Goal: Information Seeking & Learning: Understand process/instructions

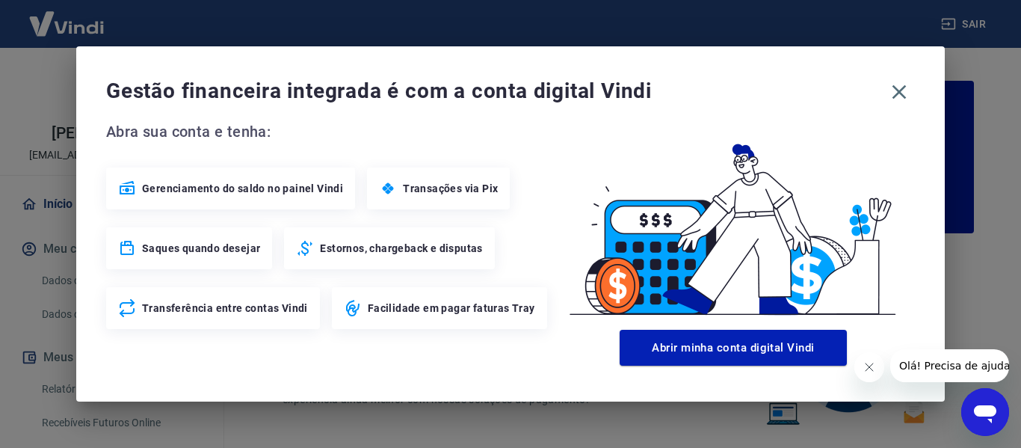
click at [460, 197] on div "Transações via Pix" at bounding box center [438, 188] width 143 height 42
click at [902, 94] on icon "button" at bounding box center [900, 92] width 14 height 14
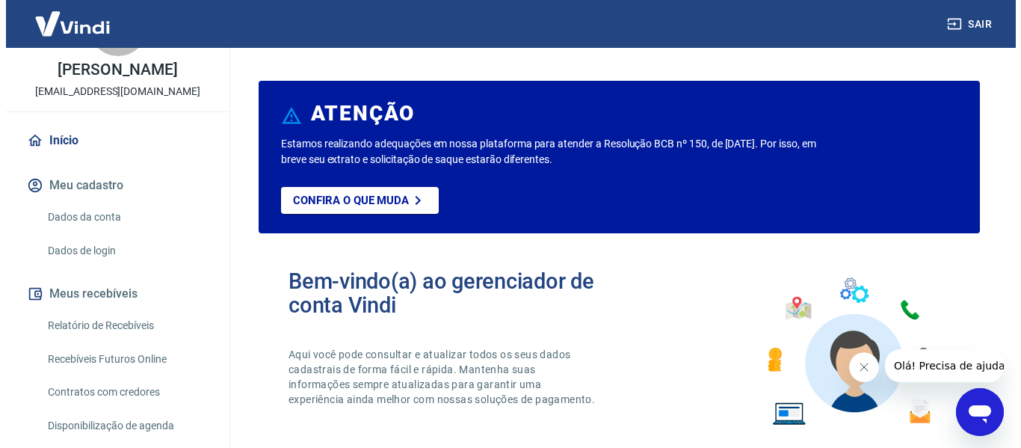
scroll to position [150, 0]
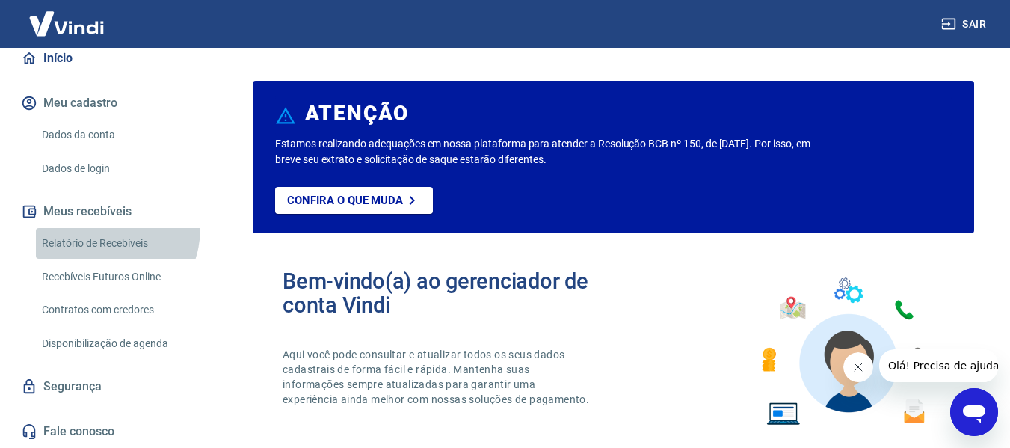
click at [100, 240] on link "Relatório de Recebíveis" at bounding box center [121, 243] width 170 height 31
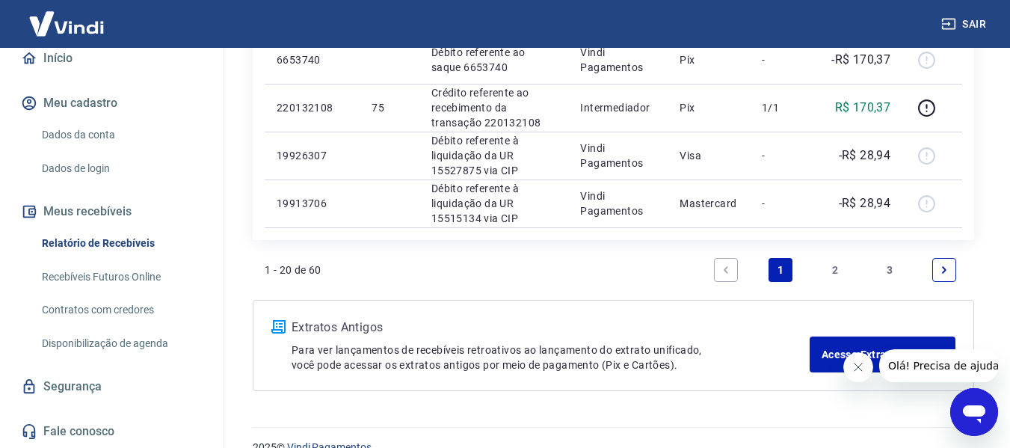
scroll to position [1570, 0]
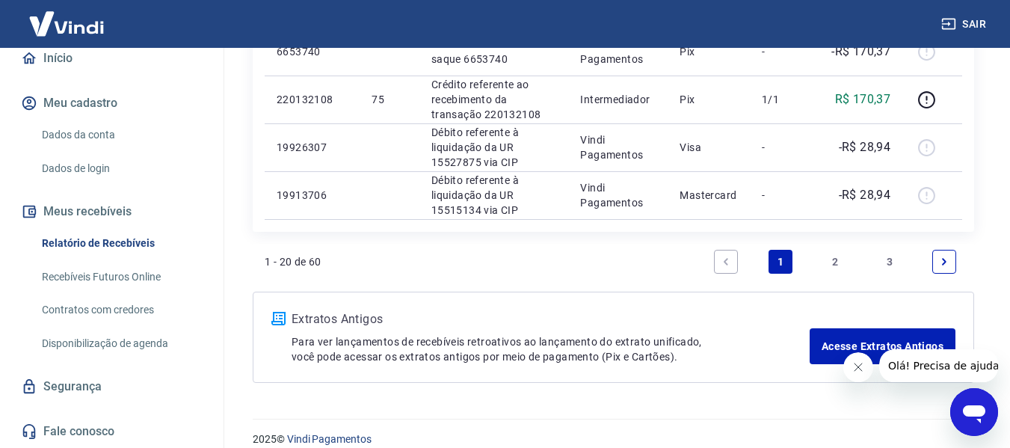
click at [833, 261] on link "2" at bounding box center [835, 262] width 24 height 24
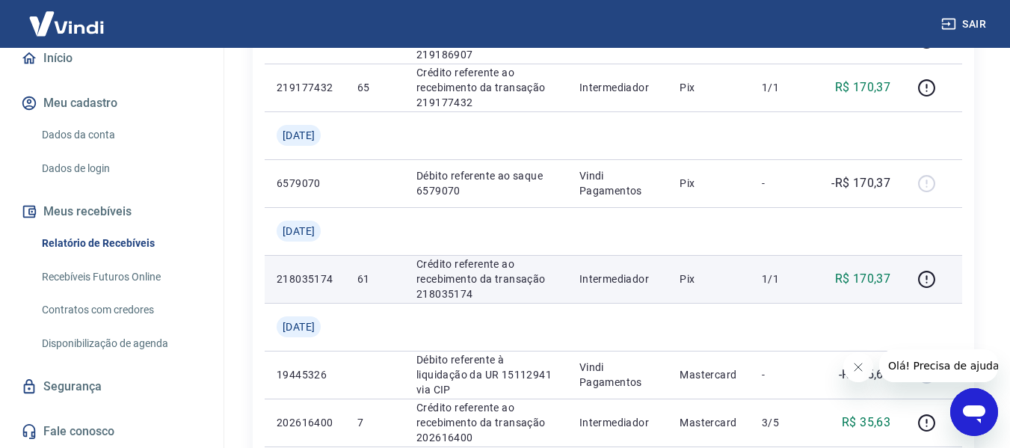
scroll to position [972, 0]
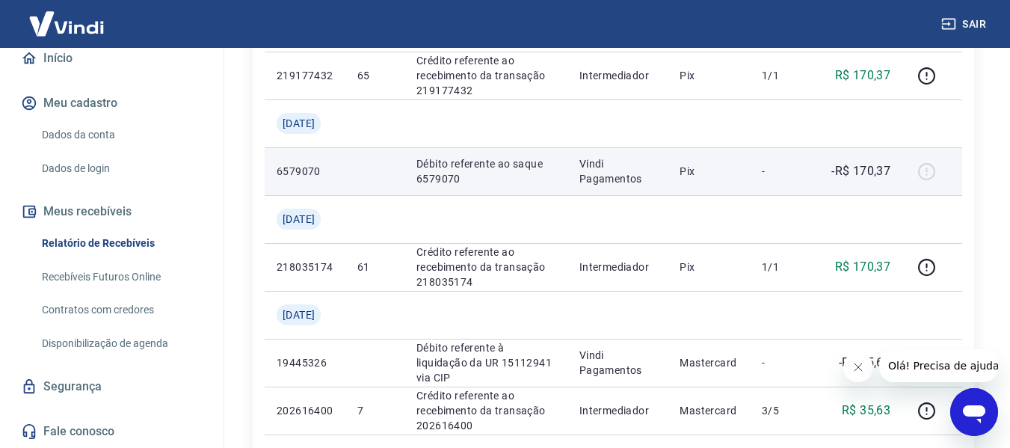
click at [929, 167] on div at bounding box center [932, 171] width 36 height 24
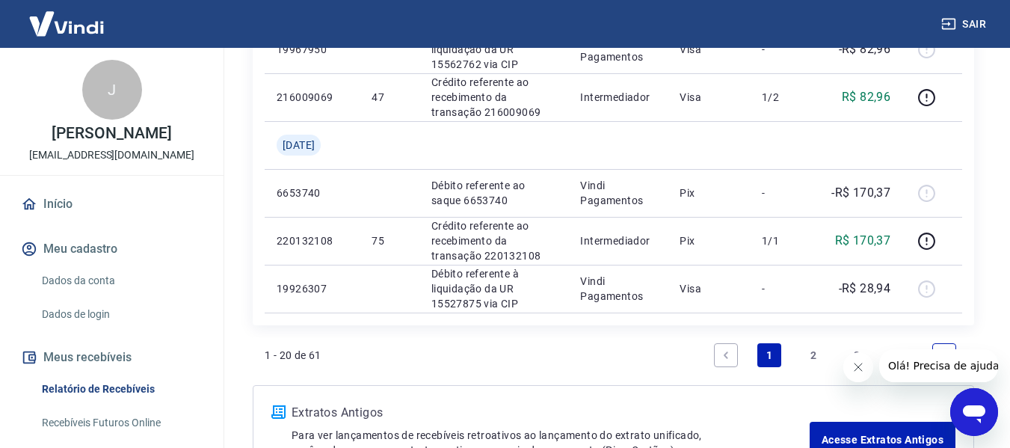
scroll to position [1587, 0]
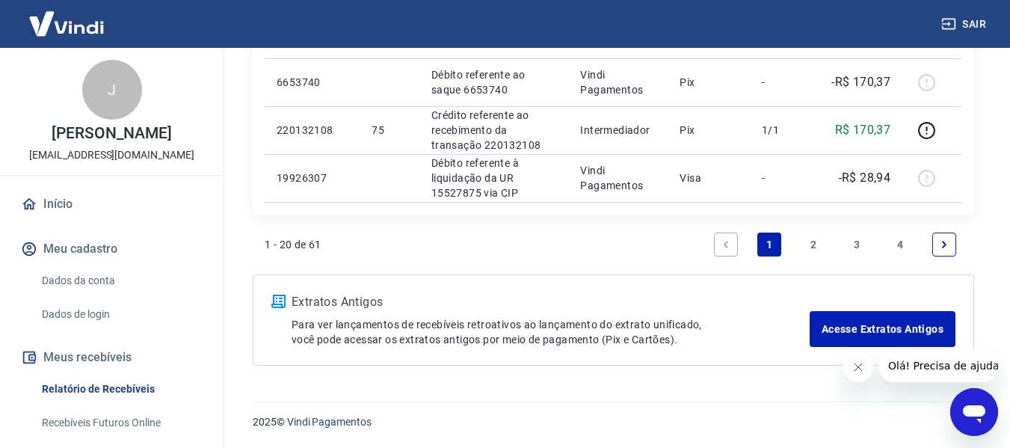
click at [810, 238] on link "2" at bounding box center [813, 245] width 24 height 24
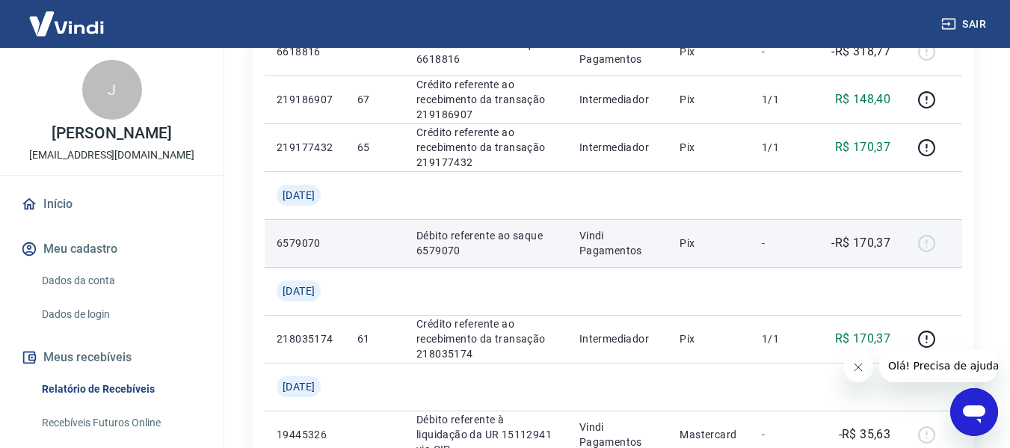
scroll to position [972, 0]
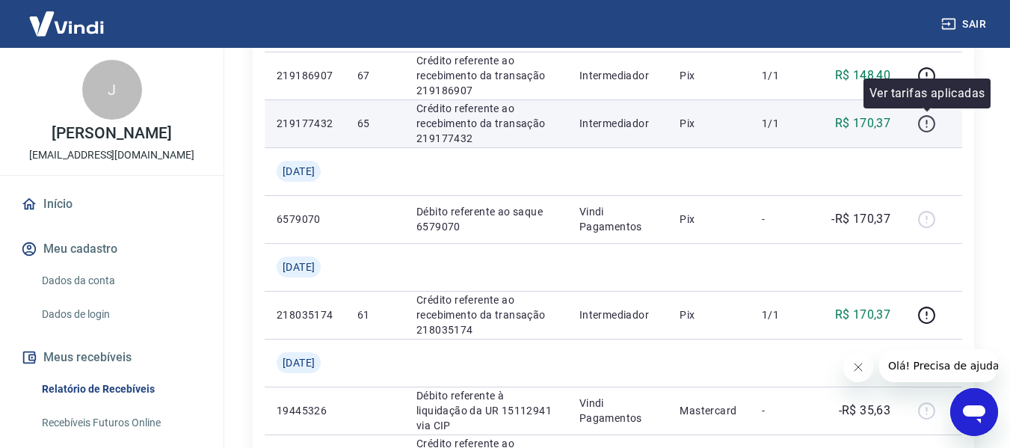
click at [927, 123] on icon "button" at bounding box center [926, 122] width 1 height 4
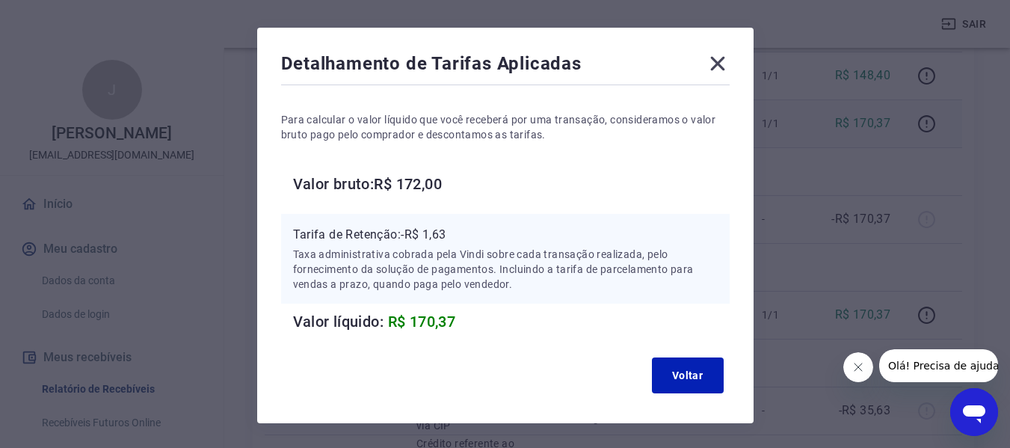
scroll to position [91, 0]
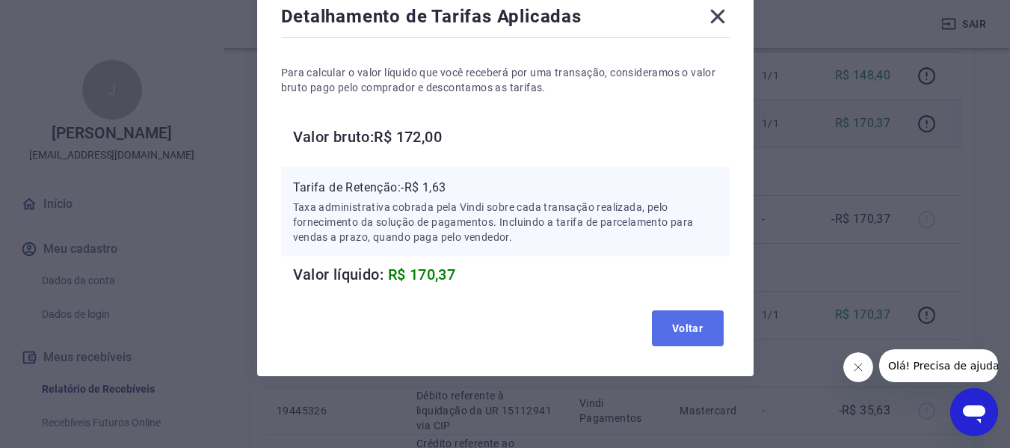
click at [658, 323] on button "Voltar" at bounding box center [688, 328] width 72 height 36
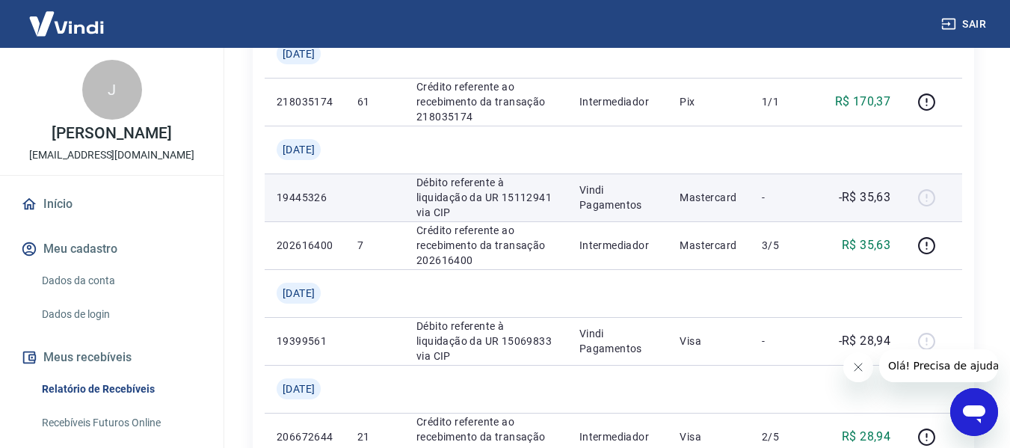
scroll to position [1196, 0]
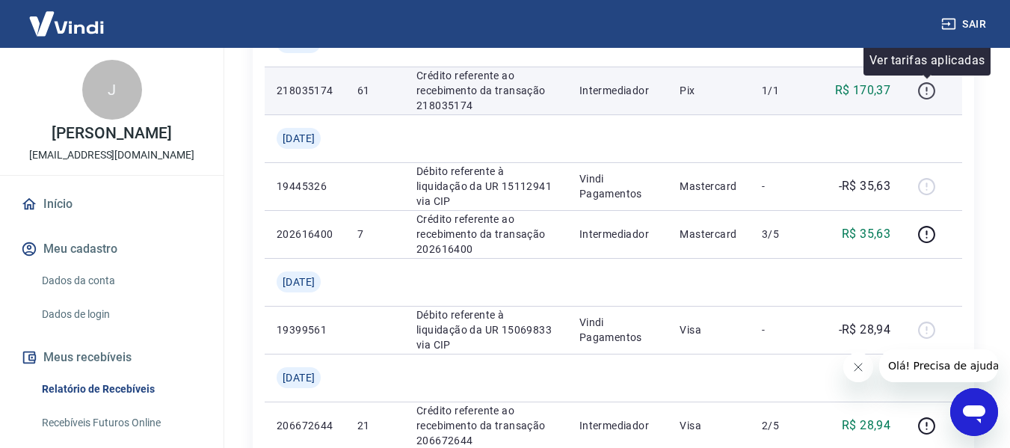
click at [922, 87] on icon "button" at bounding box center [926, 90] width 19 height 19
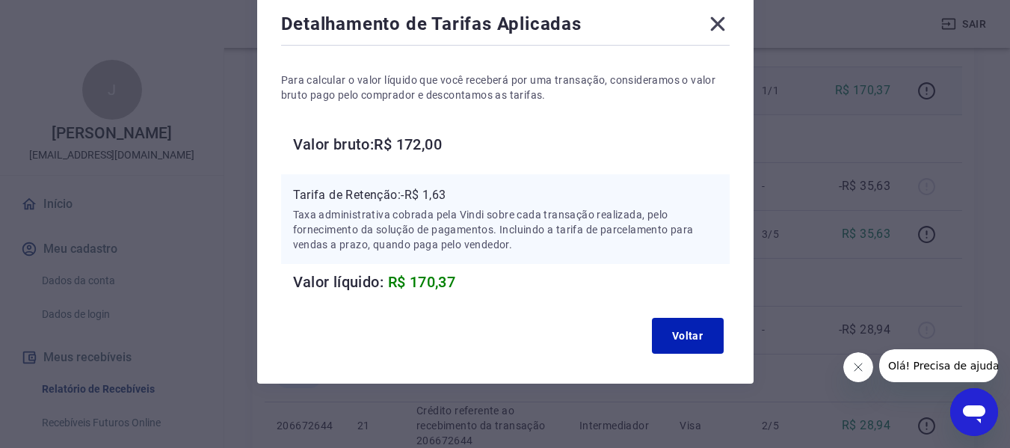
scroll to position [91, 0]
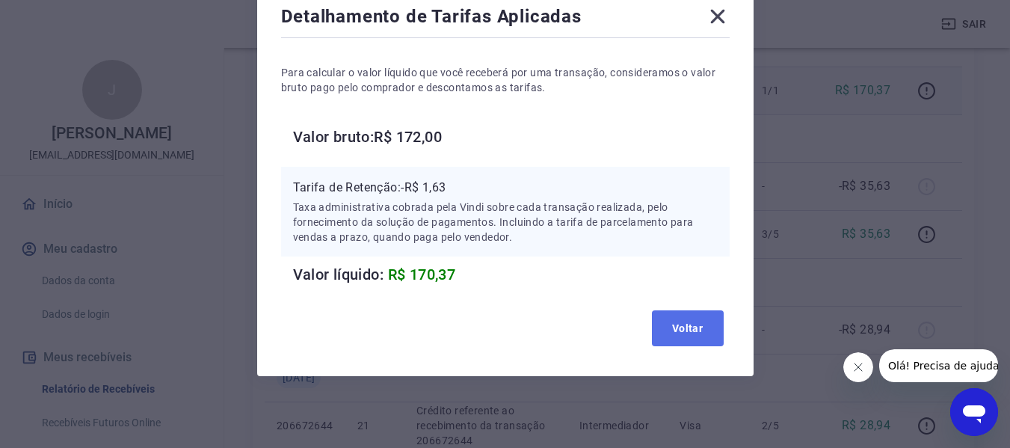
click at [695, 324] on button "Voltar" at bounding box center [688, 328] width 72 height 36
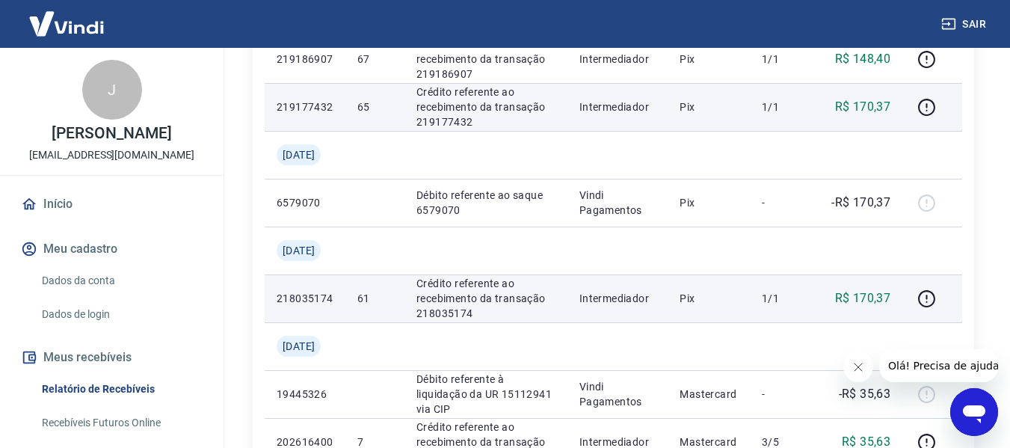
scroll to position [972, 0]
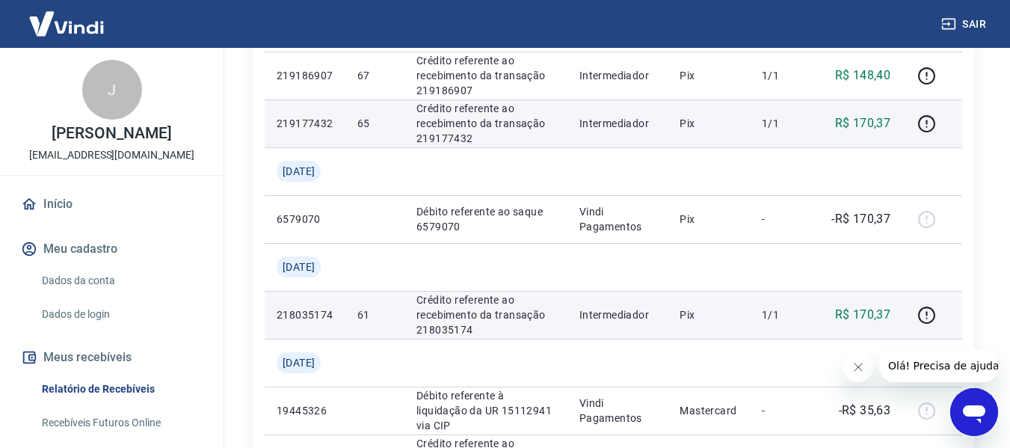
click at [509, 307] on p "Crédito referente ao recebimento da transação 218035174" at bounding box center [485, 314] width 139 height 45
click at [884, 314] on p "R$ 170,37" at bounding box center [863, 315] width 56 height 18
click at [876, 313] on p "R$ 170,37" at bounding box center [863, 315] width 56 height 18
click at [301, 307] on p "218035174" at bounding box center [305, 314] width 57 height 15
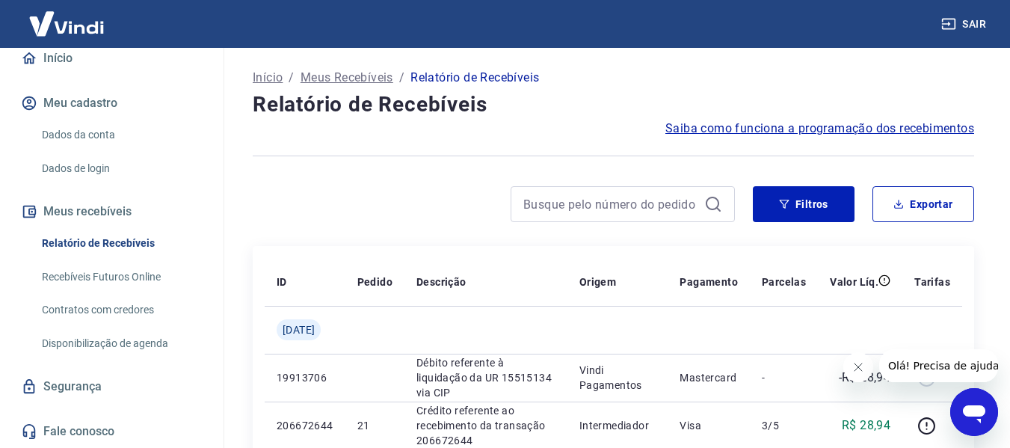
scroll to position [161, 0]
drag, startPoint x: 111, startPoint y: 243, endPoint x: 101, endPoint y: 208, distance: 36.5
click at [111, 243] on link "Relatório de Recebíveis" at bounding box center [121, 243] width 170 height 31
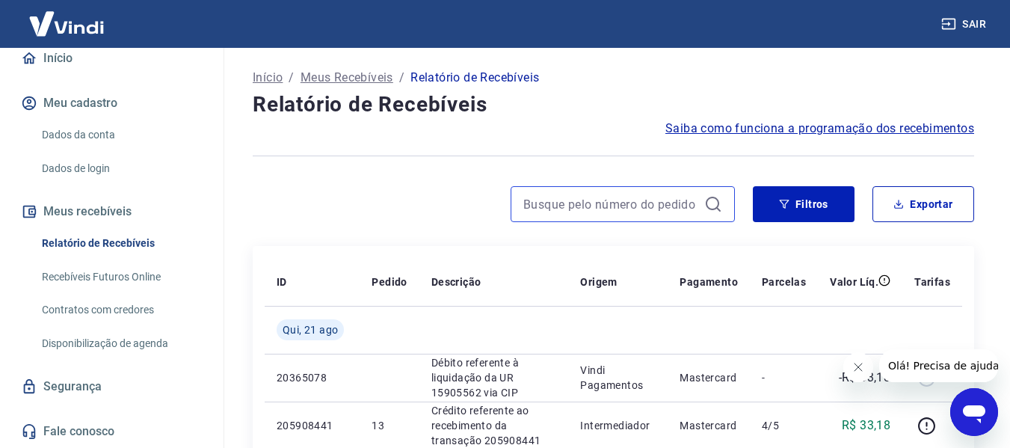
click at [668, 204] on input at bounding box center [610, 204] width 175 height 22
click at [668, 204] on input "61" at bounding box center [610, 204] width 175 height 22
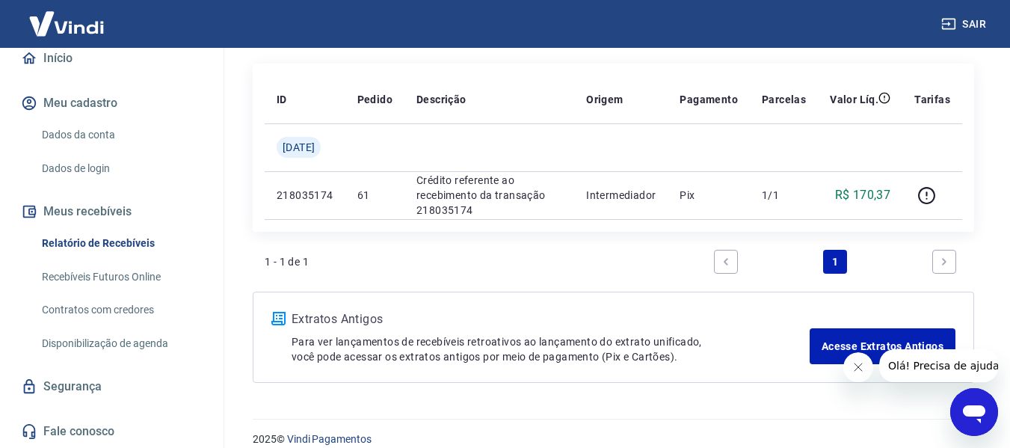
scroll to position [200, 0]
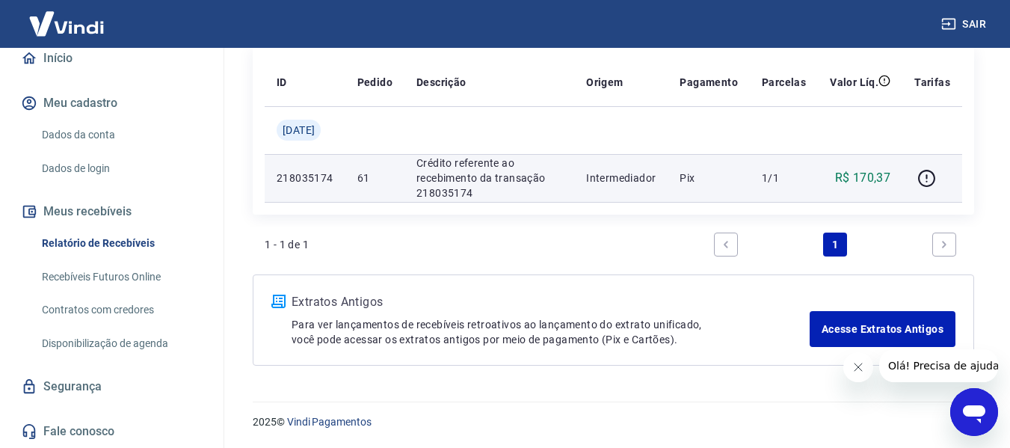
type input "61"
click at [865, 168] on td "R$ 170,37" at bounding box center [860, 178] width 84 height 48
click at [866, 176] on p "R$ 170,37" at bounding box center [863, 178] width 56 height 18
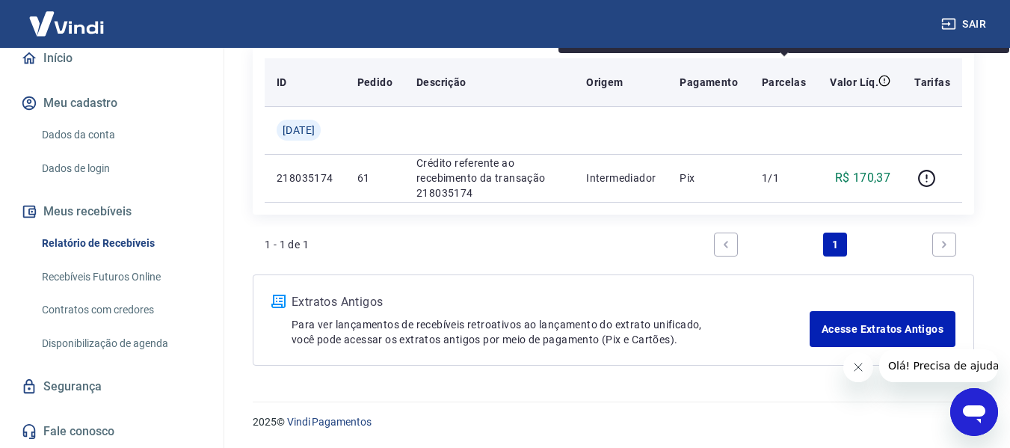
click at [885, 80] on icon at bounding box center [884, 79] width 1 height 3
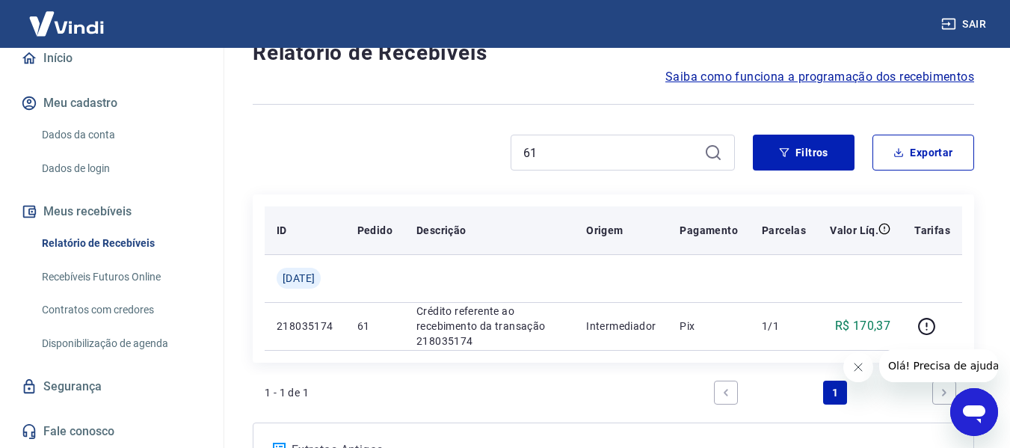
scroll to position [50, 0]
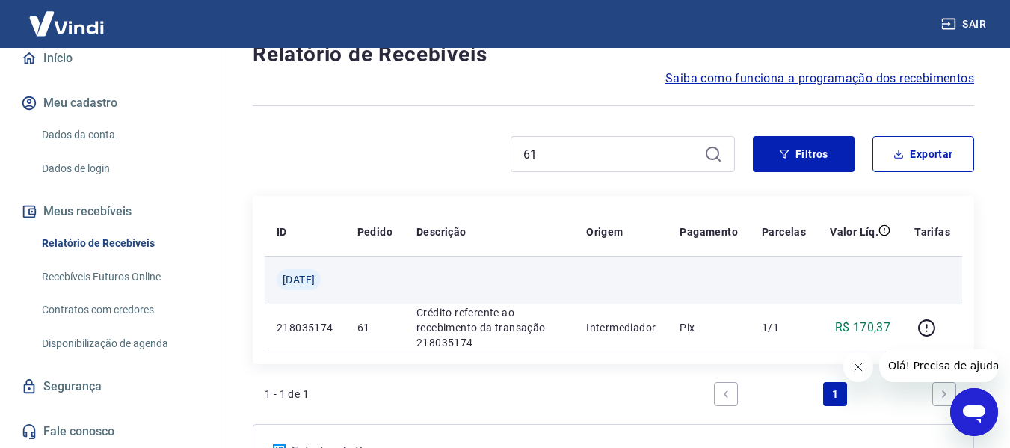
click at [312, 278] on span "[DATE]" at bounding box center [299, 279] width 32 height 15
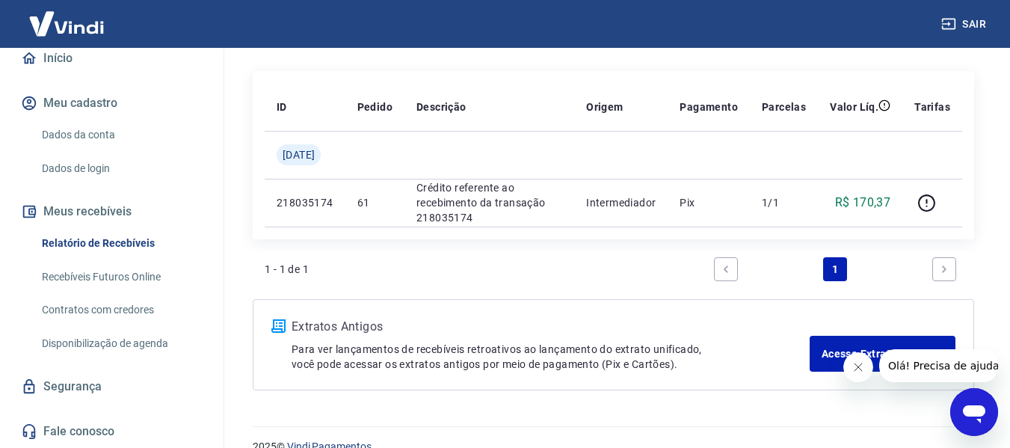
scroll to position [200, 0]
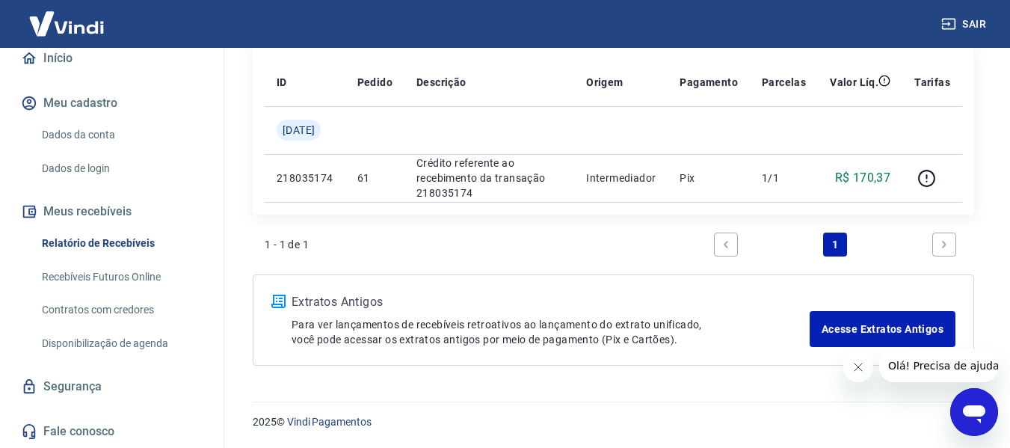
click at [314, 304] on p "Extratos Antigos" at bounding box center [551, 302] width 518 height 18
click at [938, 372] on button "Olá! Precisa de ajuda?" at bounding box center [945, 365] width 135 height 33
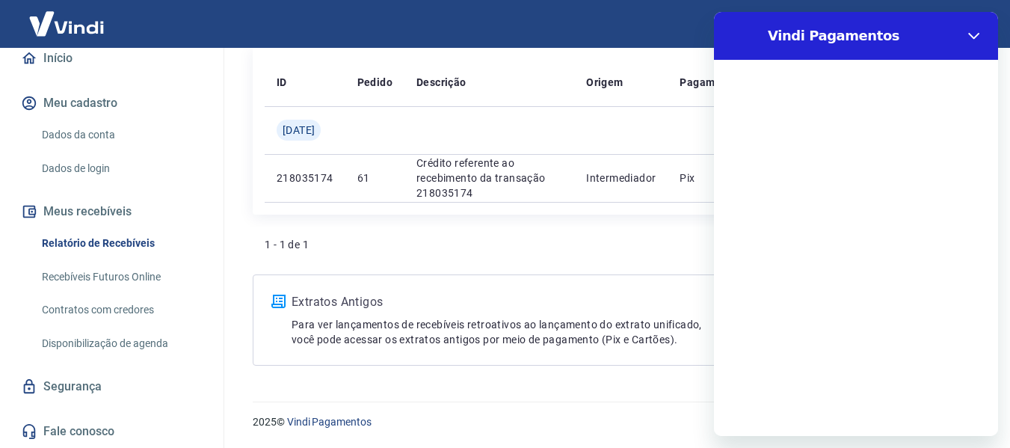
scroll to position [0, 0]
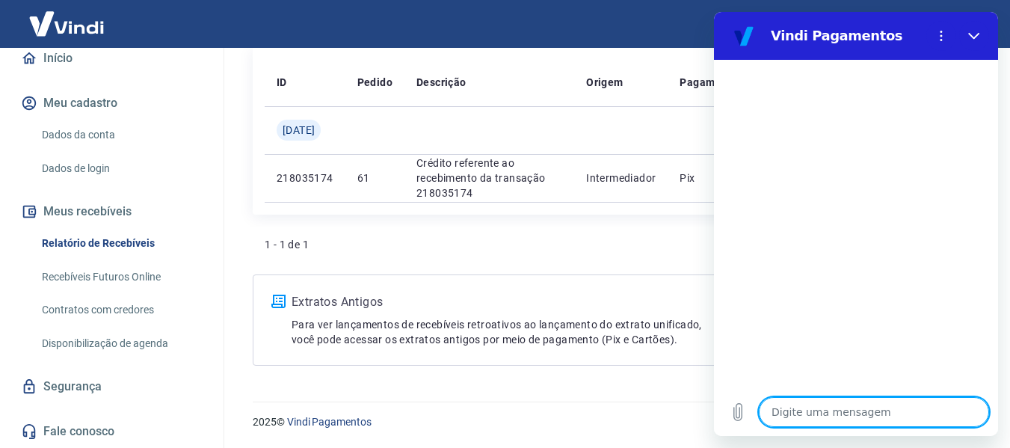
click at [853, 411] on textarea at bounding box center [874, 412] width 230 height 30
type textarea "c"
type textarea "x"
type textarea "ca"
type textarea "x"
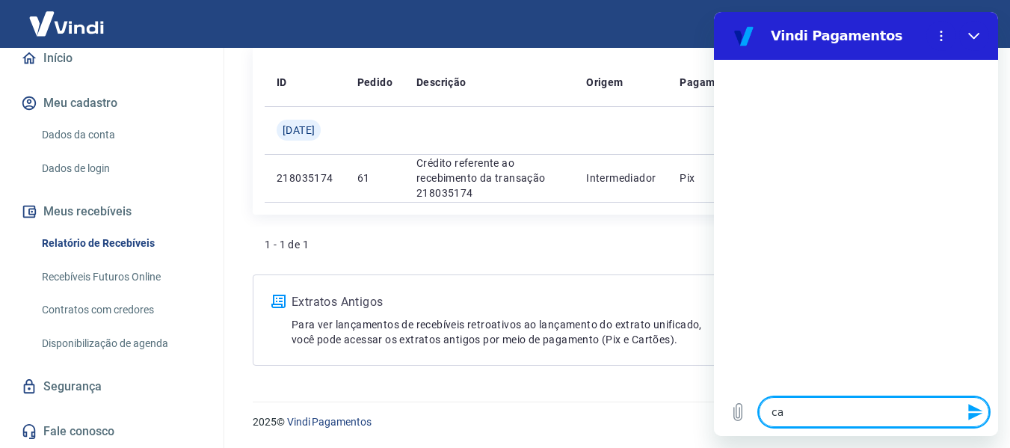
type textarea "can"
type textarea "x"
type textarea "canc"
type textarea "x"
type textarea "cance"
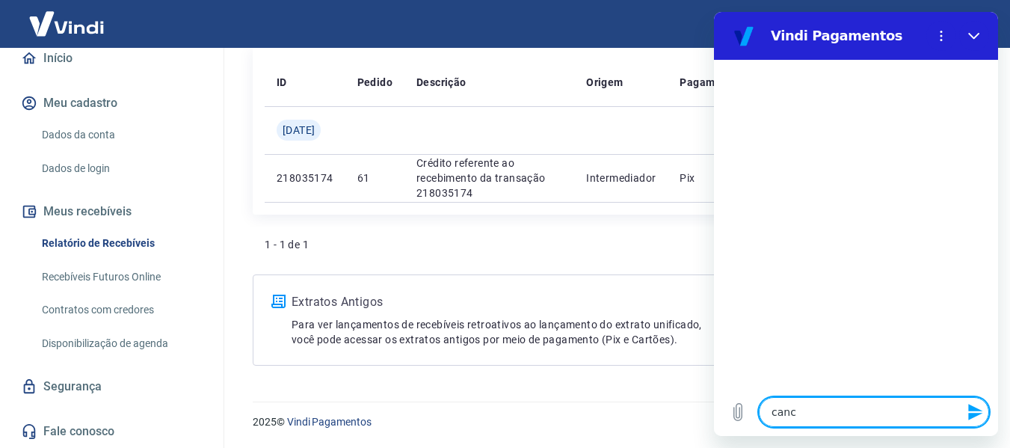
type textarea "x"
type textarea "cancel"
type textarea "x"
type textarea "cancela"
type textarea "x"
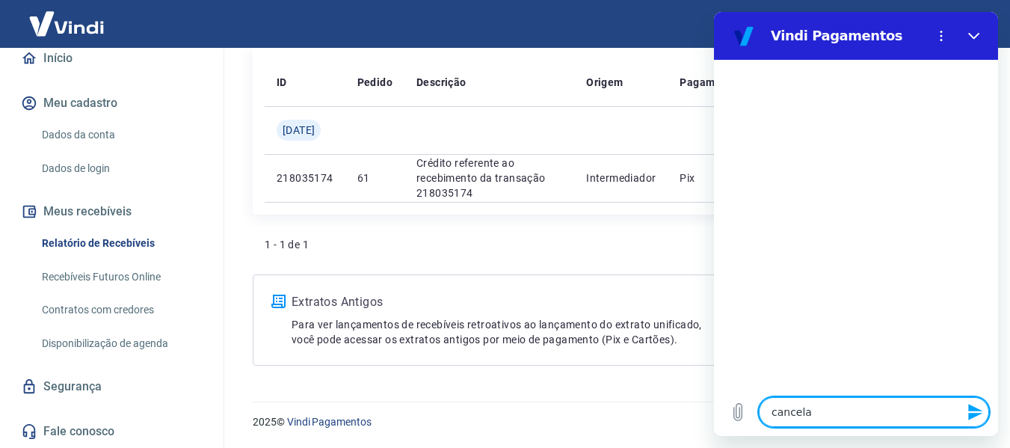
type textarea "cancelar"
type textarea "x"
type textarea "cancelar"
type textarea "x"
type textarea "cancelar u"
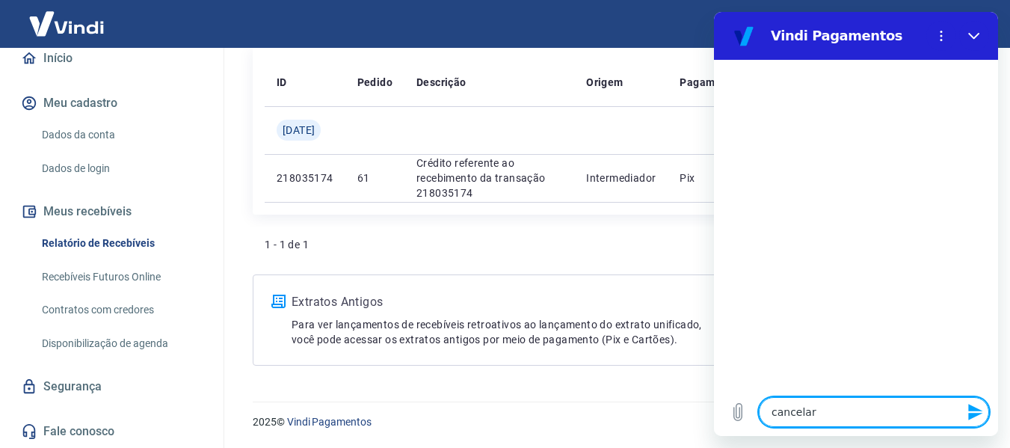
type textarea "x"
type textarea "cancelar um"
type textarea "x"
type textarea "cancelar um"
type textarea "x"
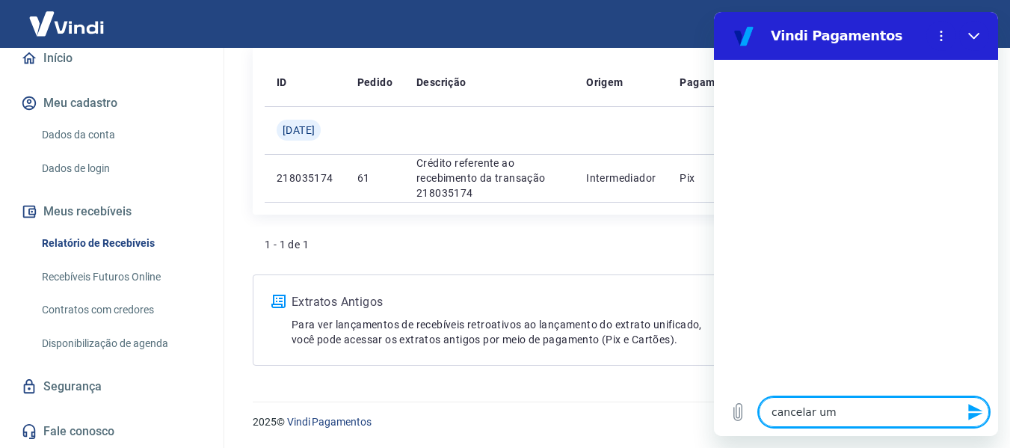
type textarea "cancelar um r"
type textarea "x"
type textarea "cancelar um re"
type textarea "x"
type textarea "cancelar um rec"
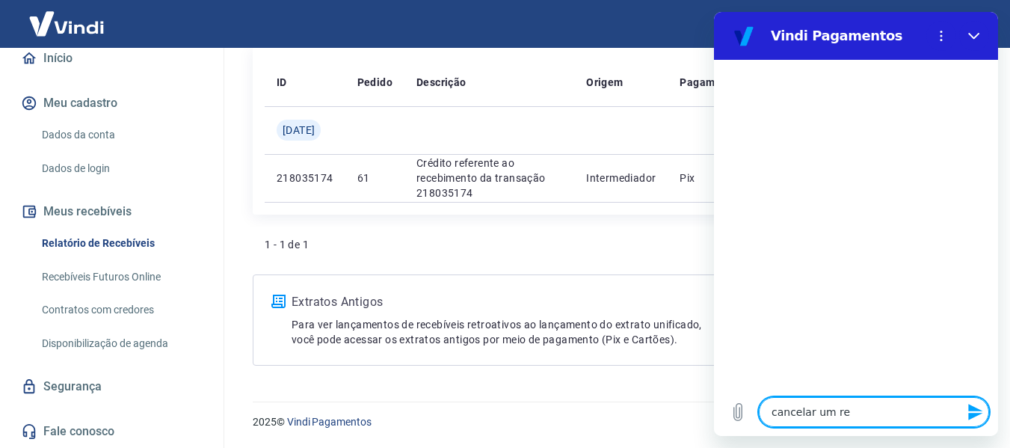
type textarea "x"
type textarea "cancelar um rece"
type textarea "x"
type textarea "cancelar um receb"
type textarea "x"
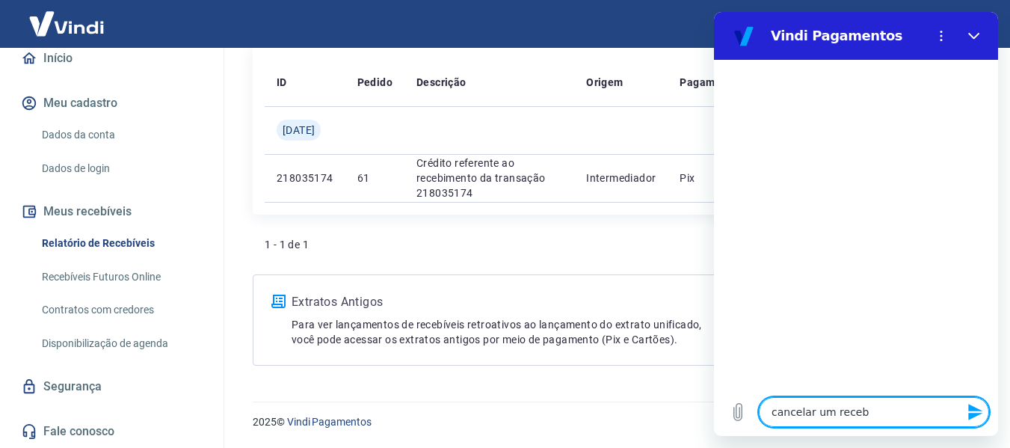
type textarea "cancelar um recebi"
type textarea "x"
type textarea "cancelar um recebim"
type textarea "x"
type textarea "cancelar um recebime"
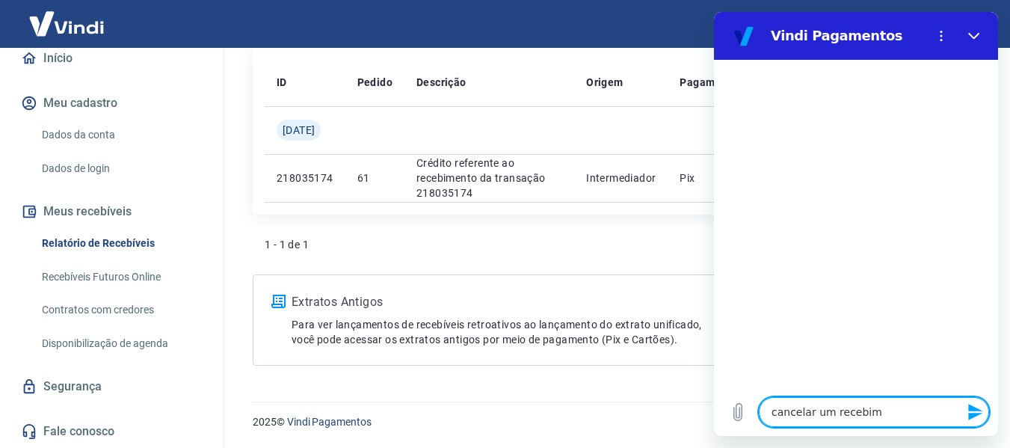
type textarea "x"
type textarea "cancelar um recebimen"
type textarea "x"
type textarea "cancelar um recebiment"
type textarea "x"
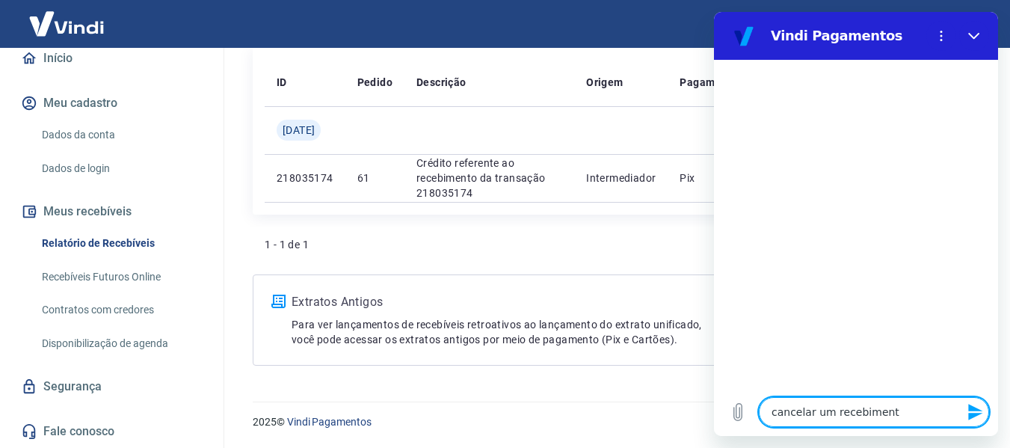
type textarea "cancelar um recebimento"
type textarea "x"
type textarea "cancelar um recebimento"
type textarea "x"
type textarea "cancelar um recebimento e"
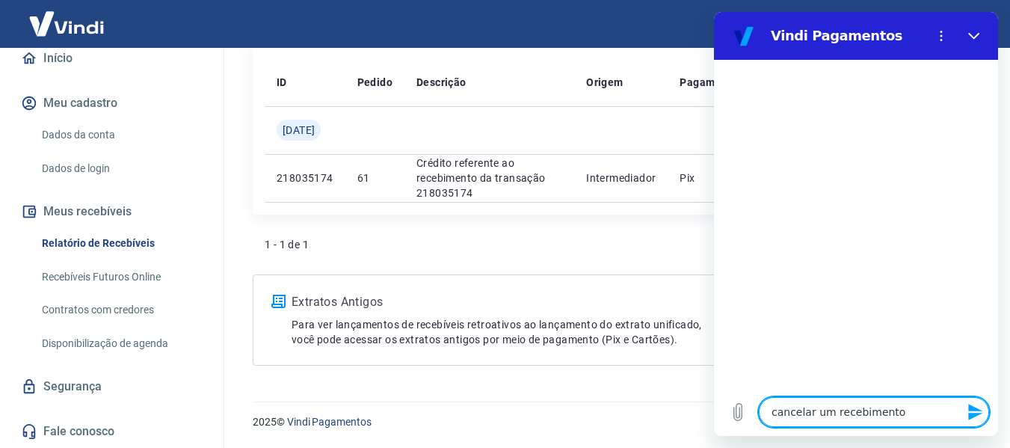
type textarea "x"
type textarea "cancelar um recebimento em"
type textarea "x"
type textarea "cancelar um recebimento em"
type textarea "x"
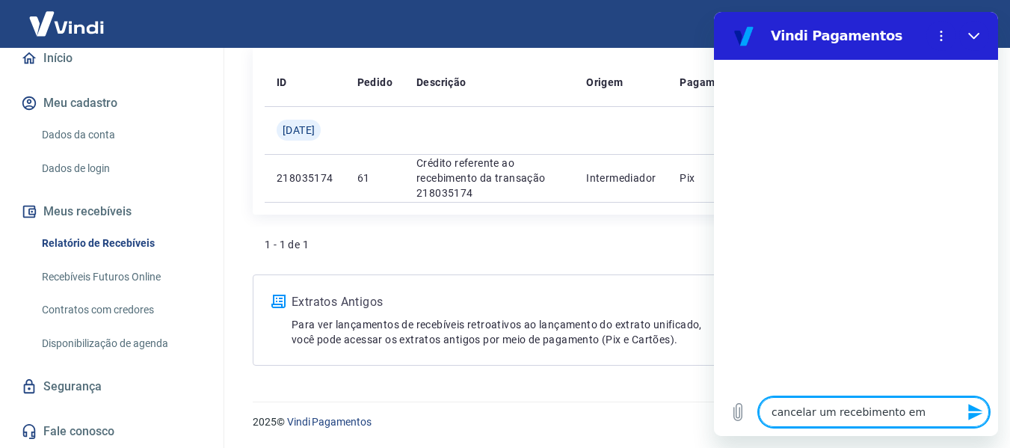
type textarea "cancelar um recebimento em p"
type textarea "x"
type textarea "cancelar um recebimento em pi"
type textarea "x"
type textarea "cancelar um recebimento em pix"
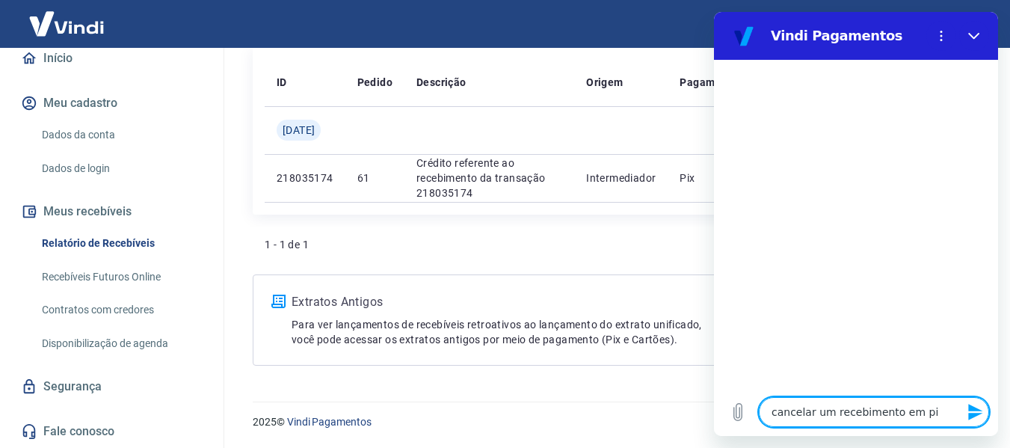
type textarea "x"
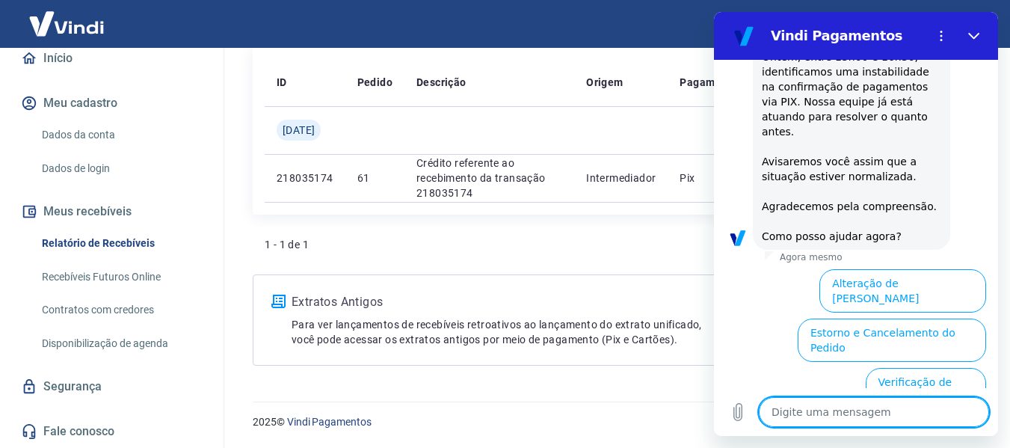
scroll to position [164, 0]
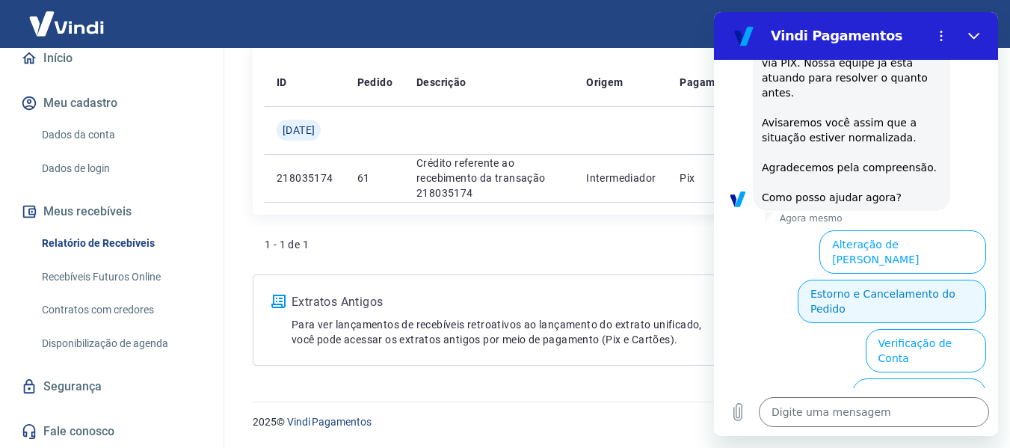
click at [939, 280] on button "Estorno e Cancelamento do Pedido" at bounding box center [892, 301] width 188 height 43
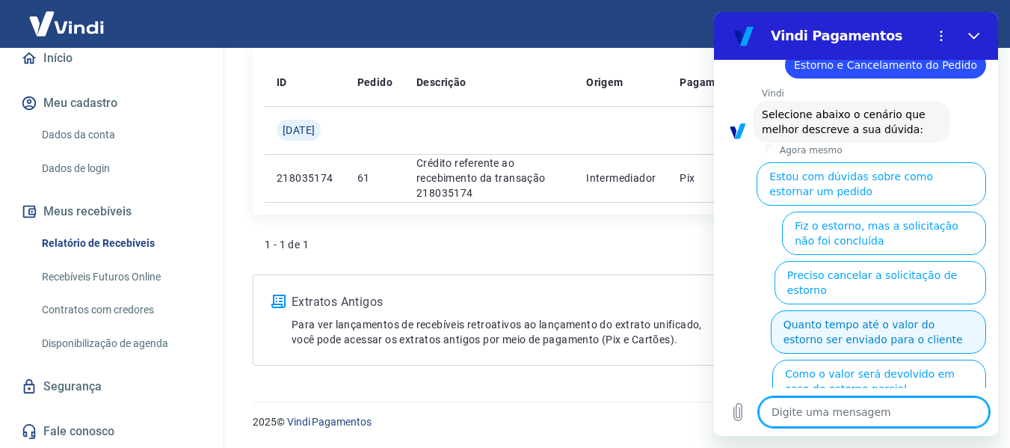
scroll to position [296, 0]
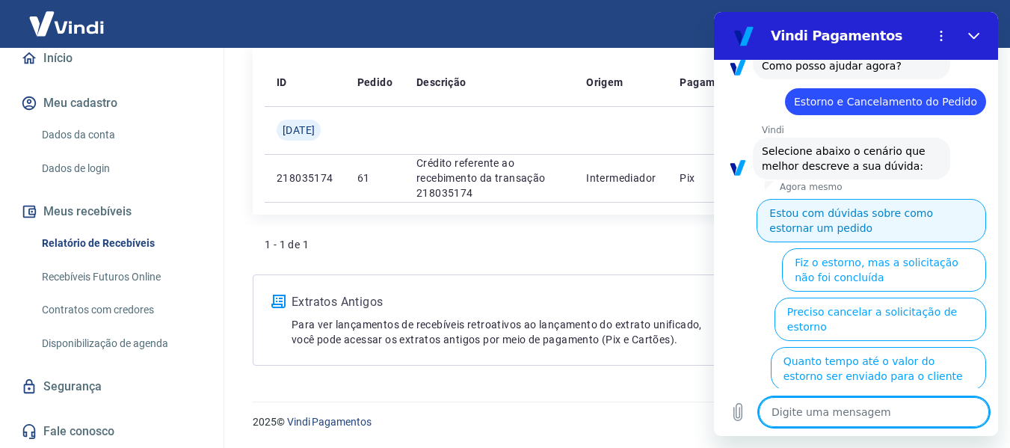
click at [911, 218] on button "Estou com dúvidas sobre como estornar um pedido" at bounding box center [872, 220] width 230 height 43
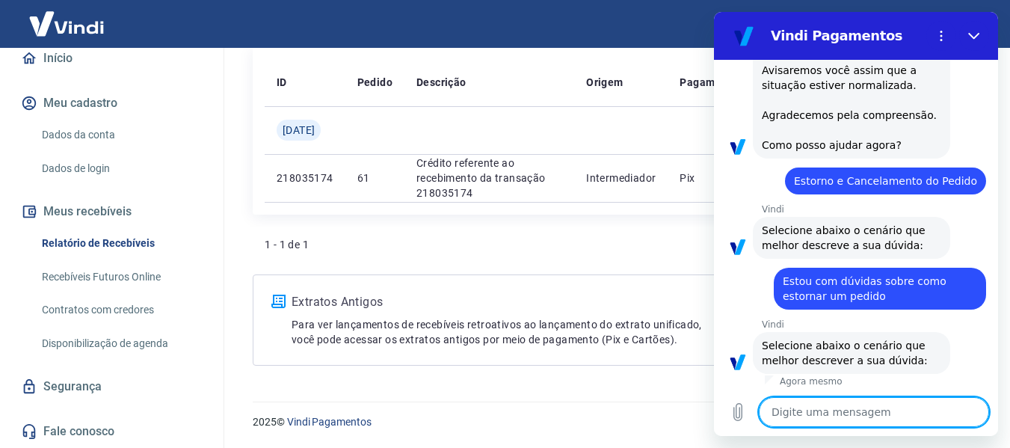
scroll to position [323, 0]
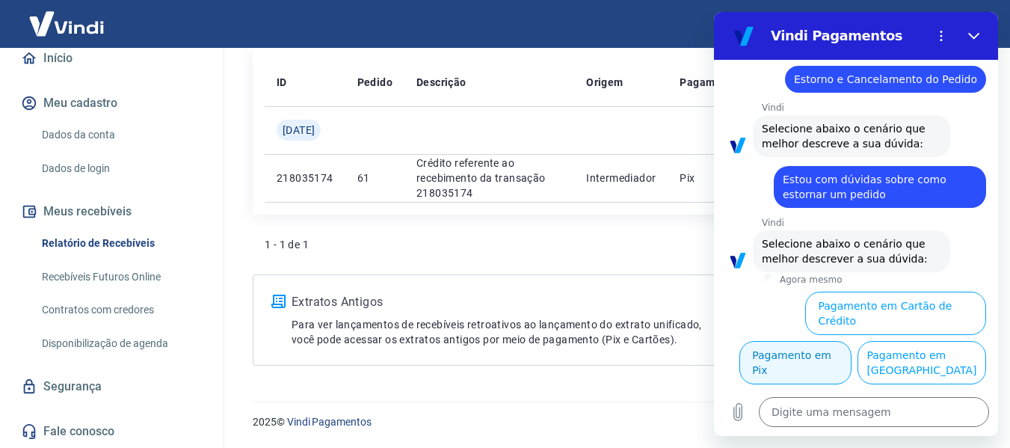
click at [852, 341] on button "Pagamento em Pix" at bounding box center [795, 362] width 112 height 43
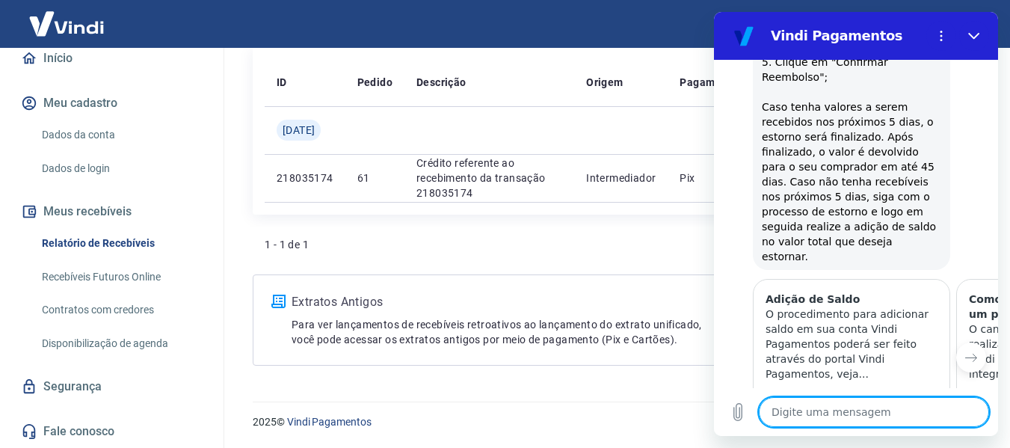
scroll to position [797, 0]
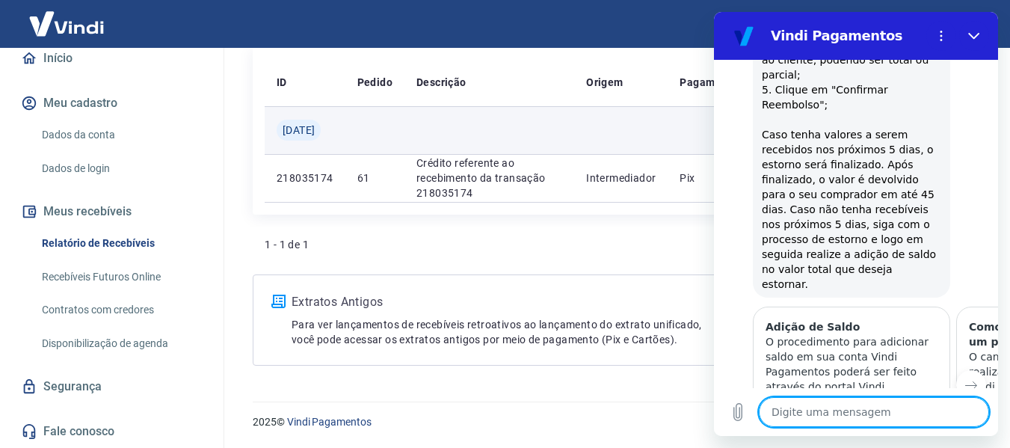
click at [514, 118] on td at bounding box center [489, 130] width 170 height 48
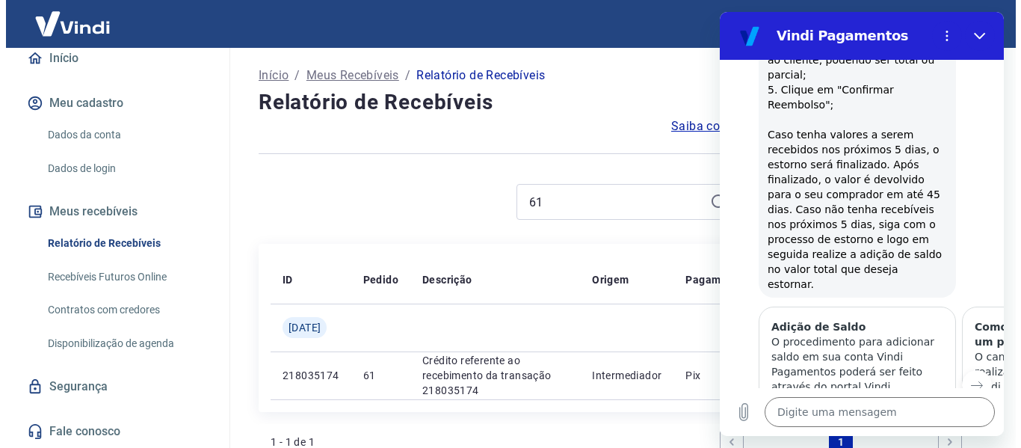
scroll to position [0, 0]
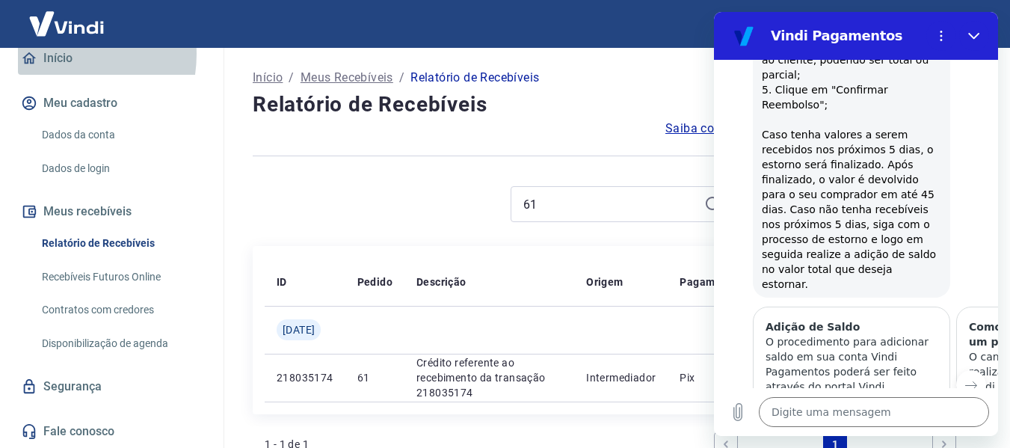
click at [50, 54] on link "Início" at bounding box center [112, 58] width 188 height 33
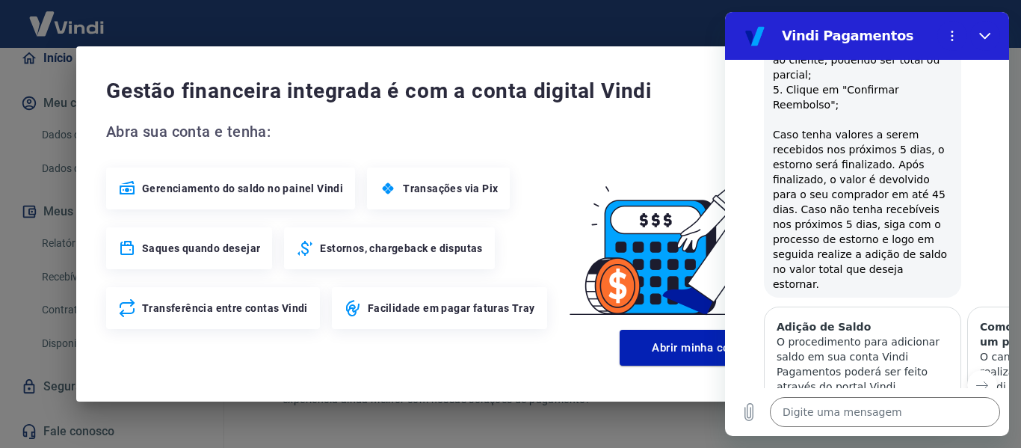
click at [438, 189] on span "Transações via Pix" at bounding box center [450, 188] width 95 height 15
click at [410, 192] on span "Transações via Pix" at bounding box center [450, 188] width 95 height 15
click at [440, 191] on span "Transações via Pix" at bounding box center [450, 188] width 95 height 15
click at [443, 191] on span "Transações via Pix" at bounding box center [450, 188] width 95 height 15
click at [689, 343] on button "Abrir minha conta digital Vindi" at bounding box center [733, 348] width 227 height 36
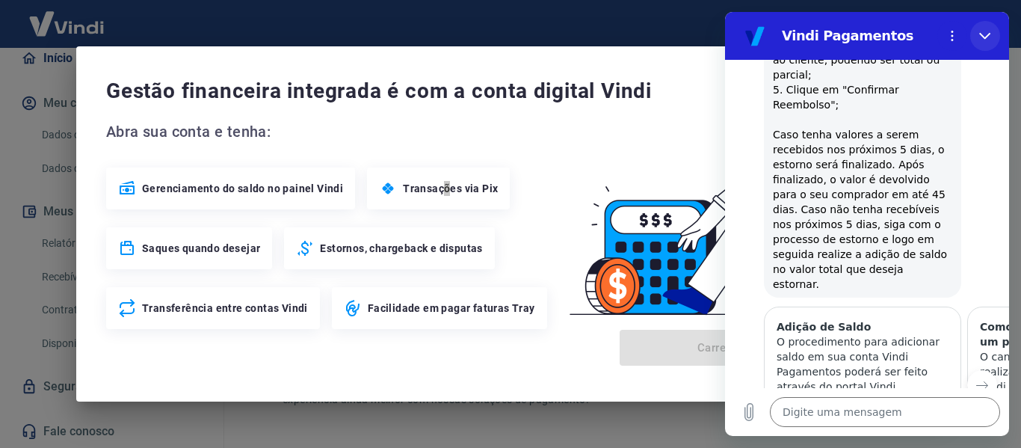
click at [981, 37] on icon "Fechar" at bounding box center [985, 36] width 12 height 12
type textarea "x"
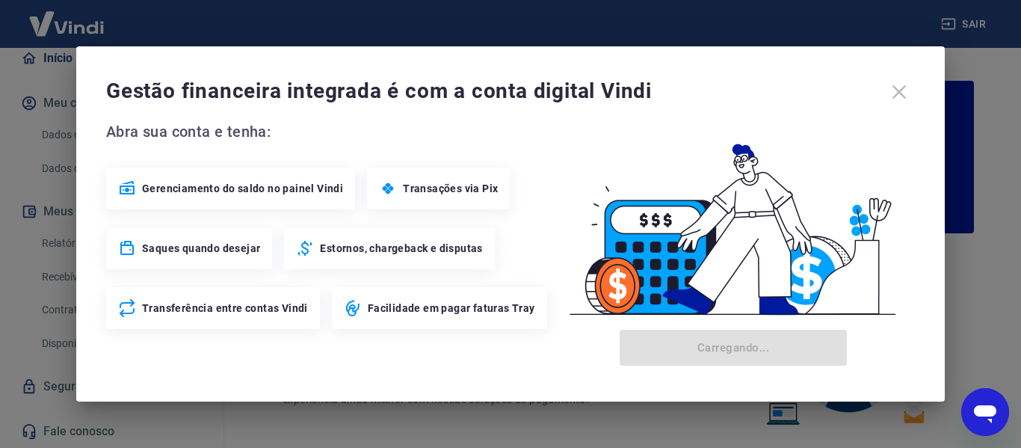
click at [893, 91] on div "Gestão financeira integrada é com a conta digital Vindi" at bounding box center [510, 91] width 809 height 31
click at [898, 91] on div "Gestão financeira integrada é com a conta digital Vindi" at bounding box center [510, 91] width 809 height 31
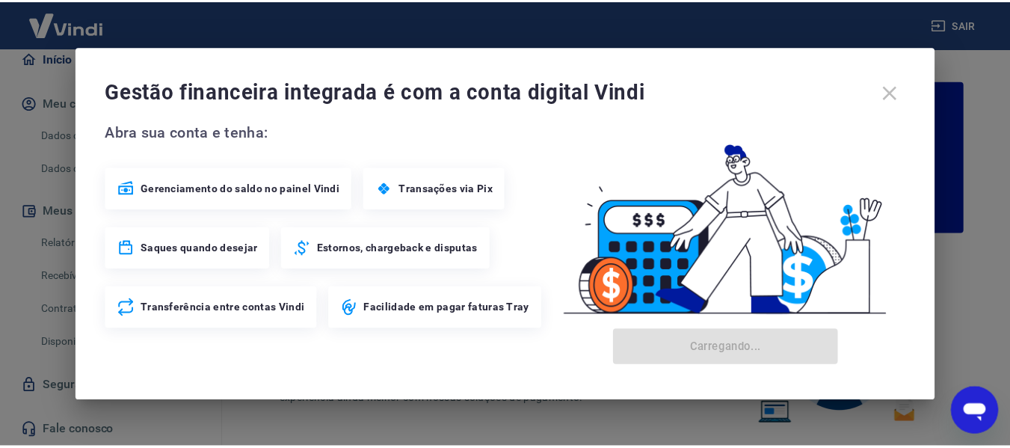
scroll to position [156, 0]
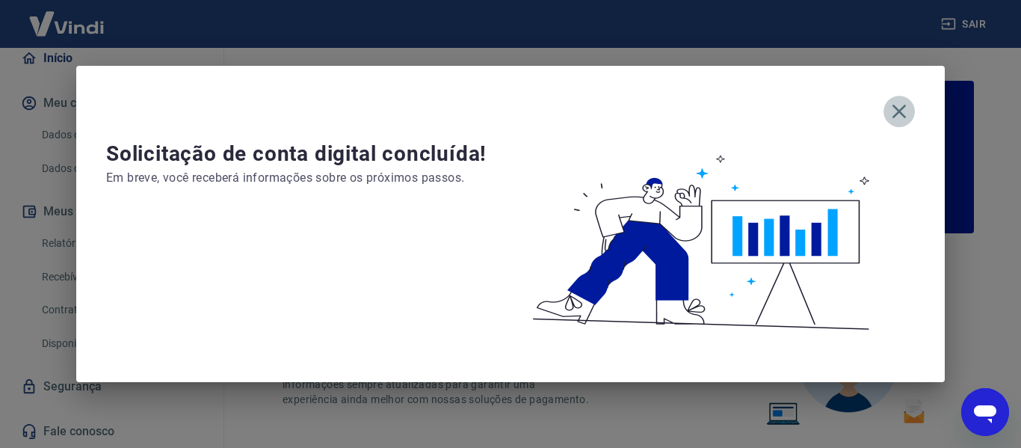
click at [902, 111] on icon "button" at bounding box center [899, 111] width 24 height 24
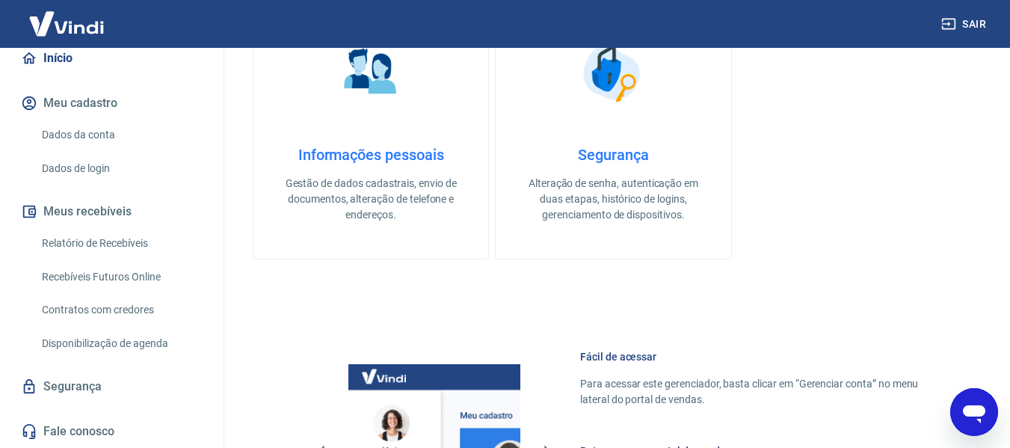
scroll to position [523, 0]
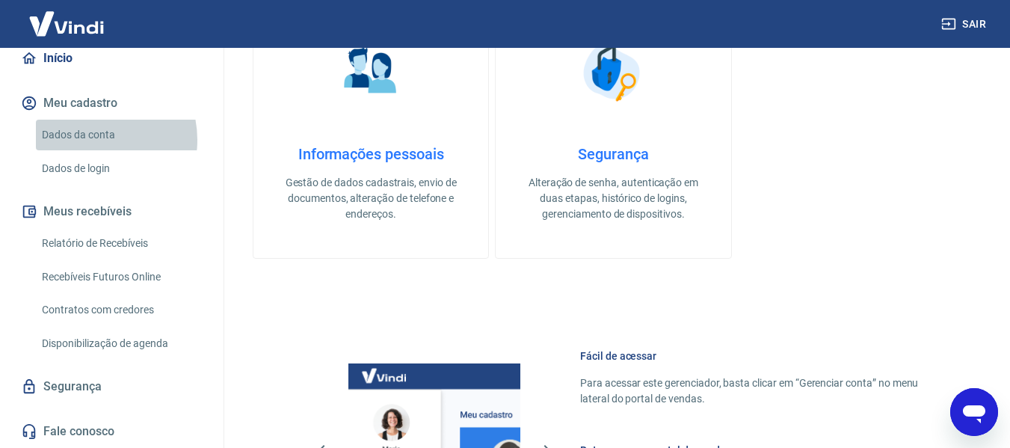
click at [90, 140] on link "Dados da conta" at bounding box center [121, 135] width 170 height 31
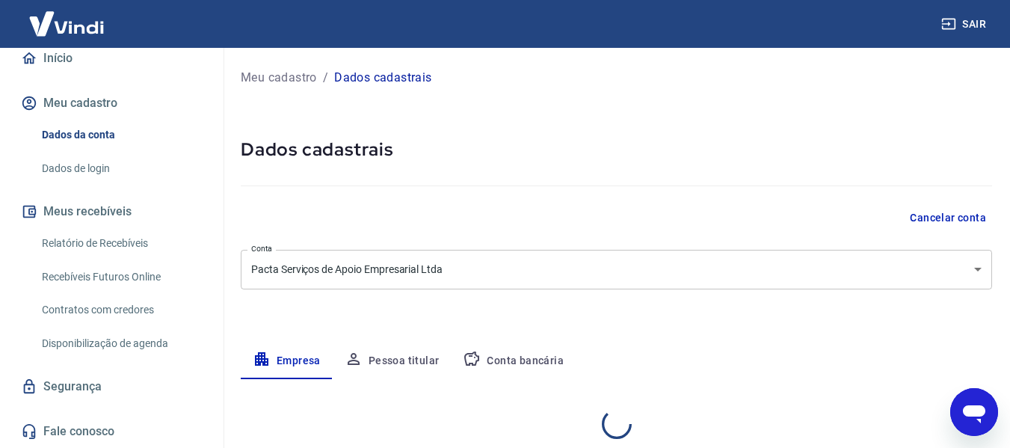
select select "BA"
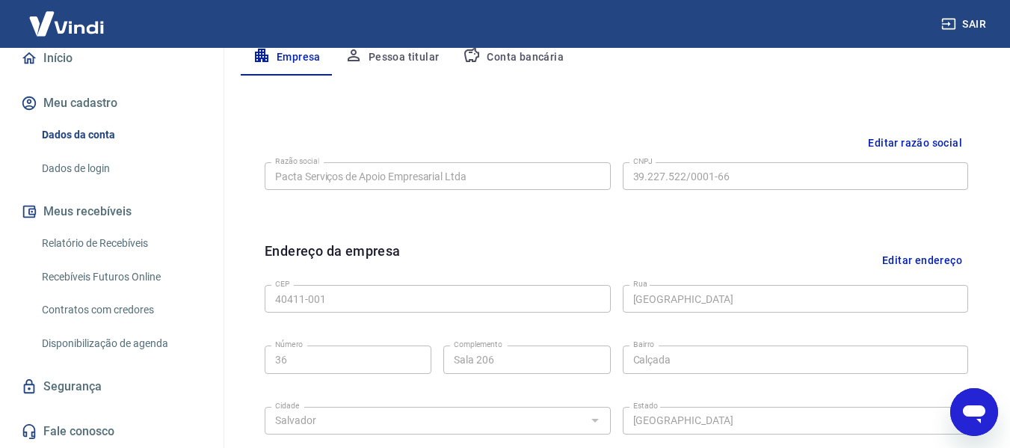
scroll to position [256, 0]
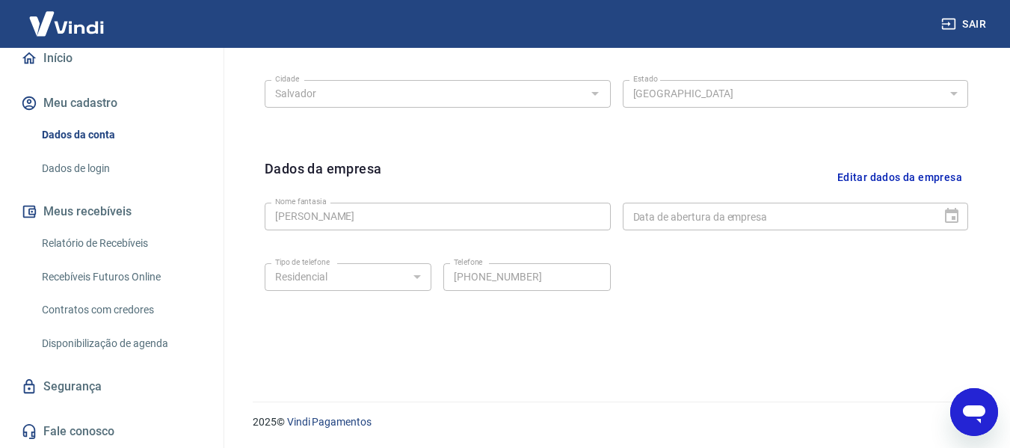
click at [76, 426] on link "Fale conosco" at bounding box center [112, 431] width 188 height 33
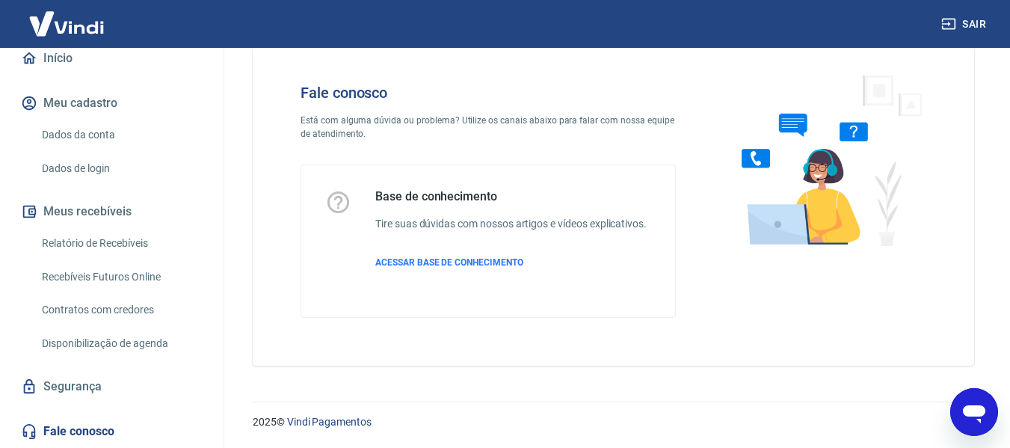
scroll to position [42, 0]
click at [494, 262] on span "ACESSAR BASE DE CONHECIMENTO" at bounding box center [449, 262] width 148 height 10
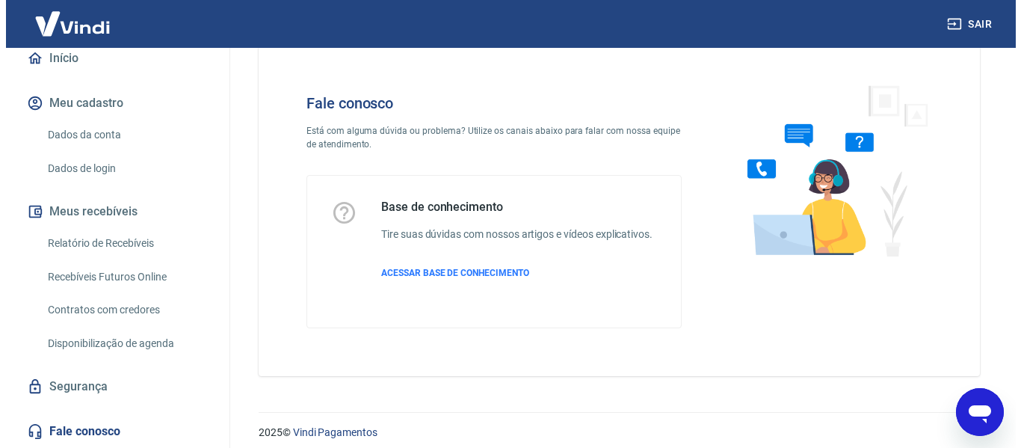
scroll to position [0, 0]
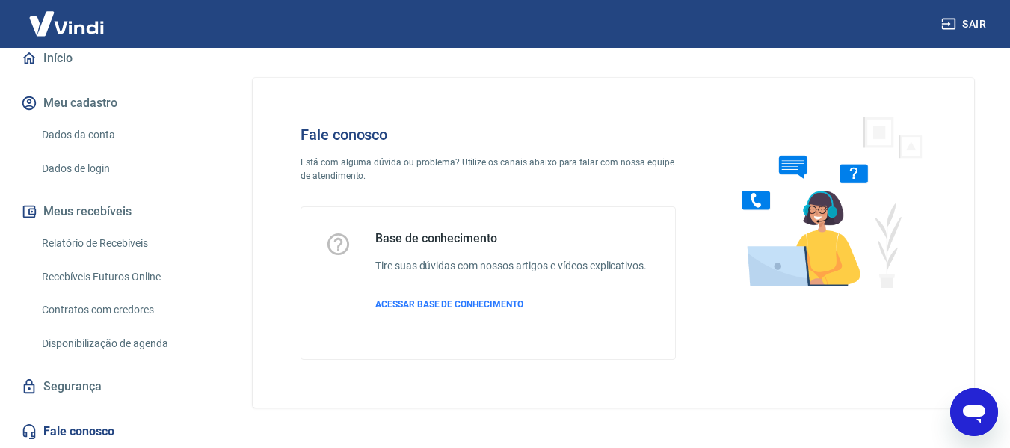
click at [55, 59] on link "Início" at bounding box center [112, 58] width 188 height 33
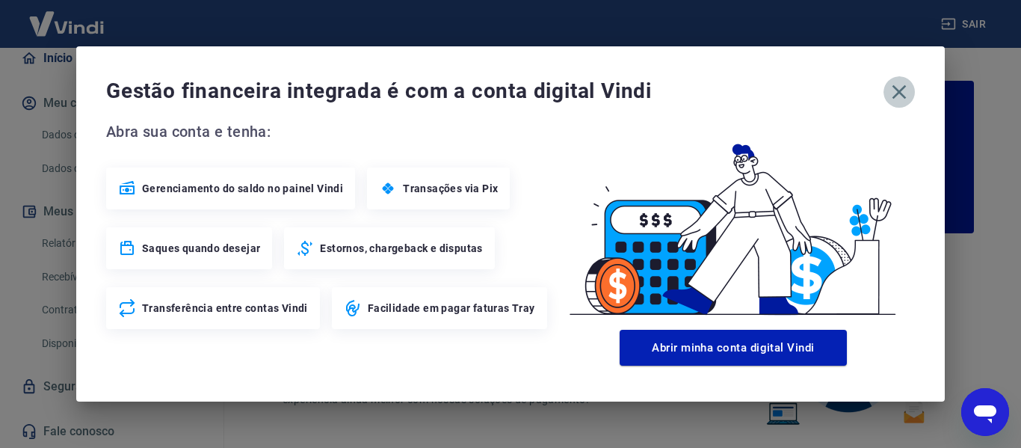
click at [908, 94] on icon "button" at bounding box center [899, 92] width 24 height 24
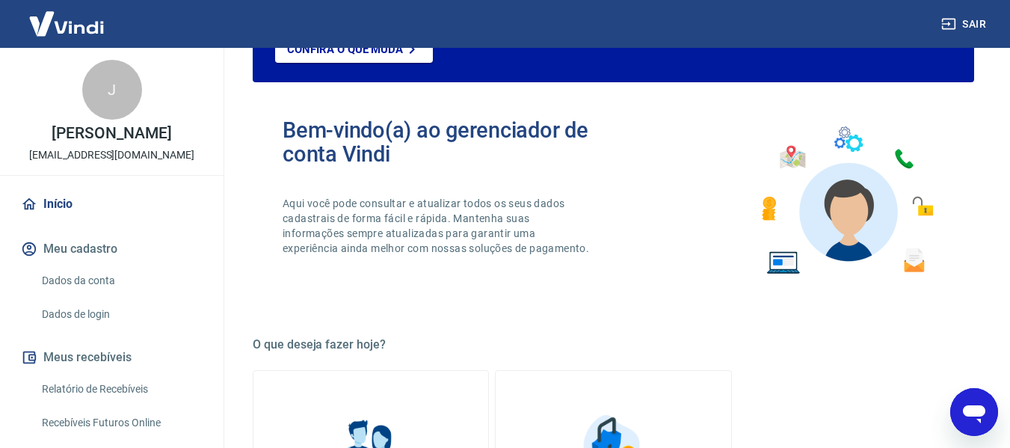
scroll to position [150, 0]
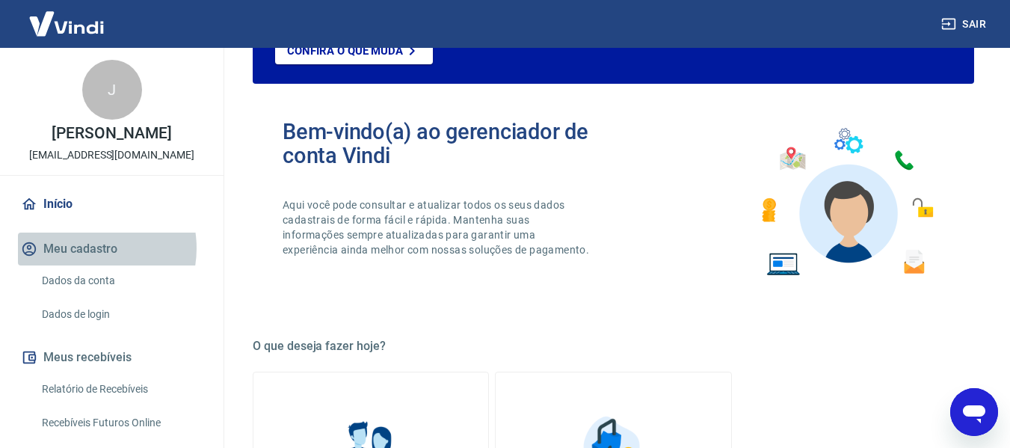
click at [88, 264] on button "Meu cadastro" at bounding box center [112, 249] width 188 height 33
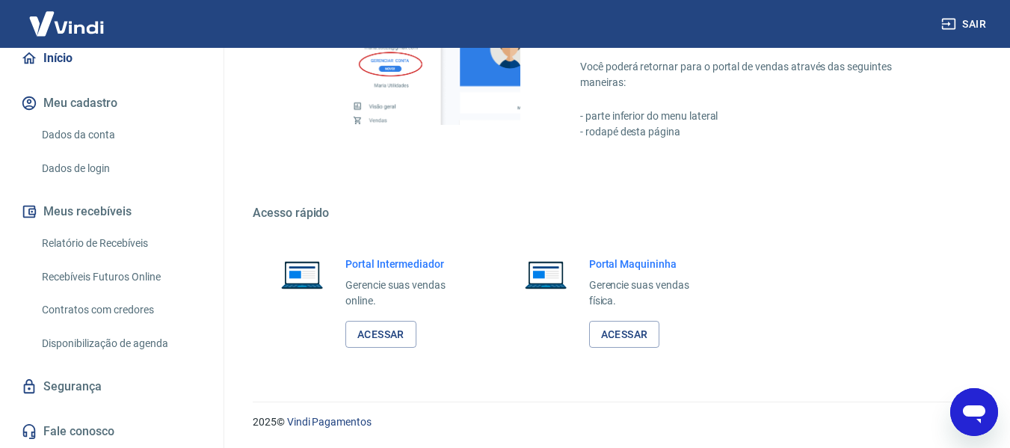
scroll to position [161, 0]
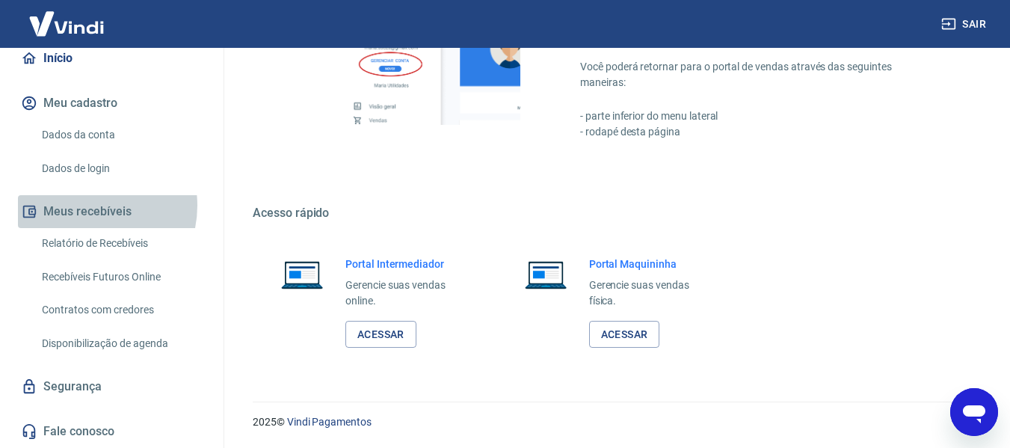
click at [85, 206] on button "Meus recebíveis" at bounding box center [112, 211] width 188 height 33
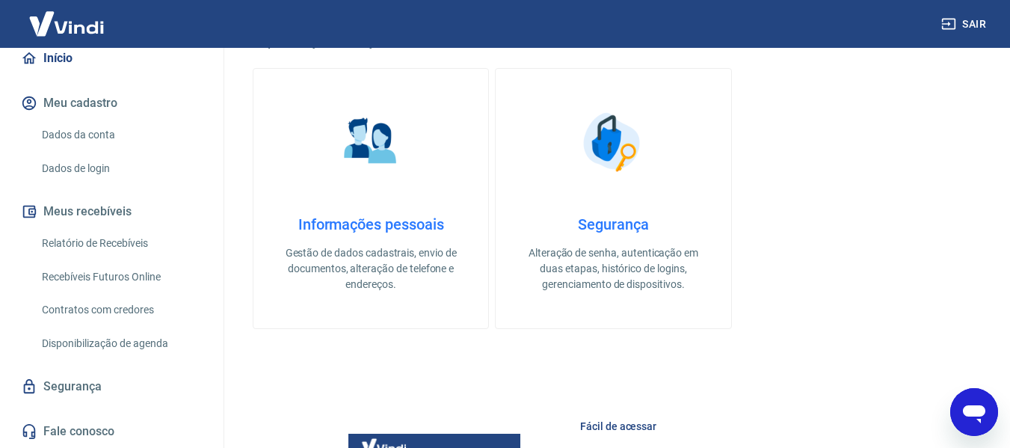
scroll to position [410, 0]
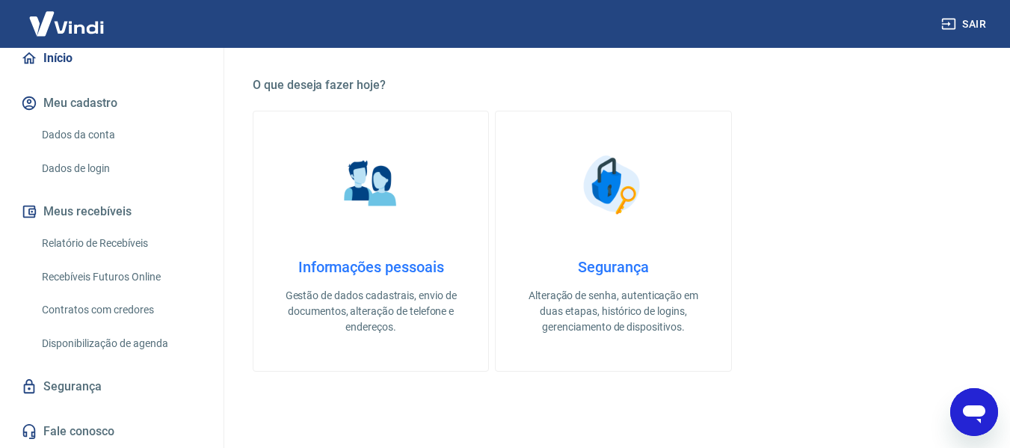
click at [133, 277] on link "Recebíveis Futuros Online" at bounding box center [121, 277] width 170 height 31
click at [979, 410] on icon "Abrir janela de mensagens" at bounding box center [974, 414] width 22 height 18
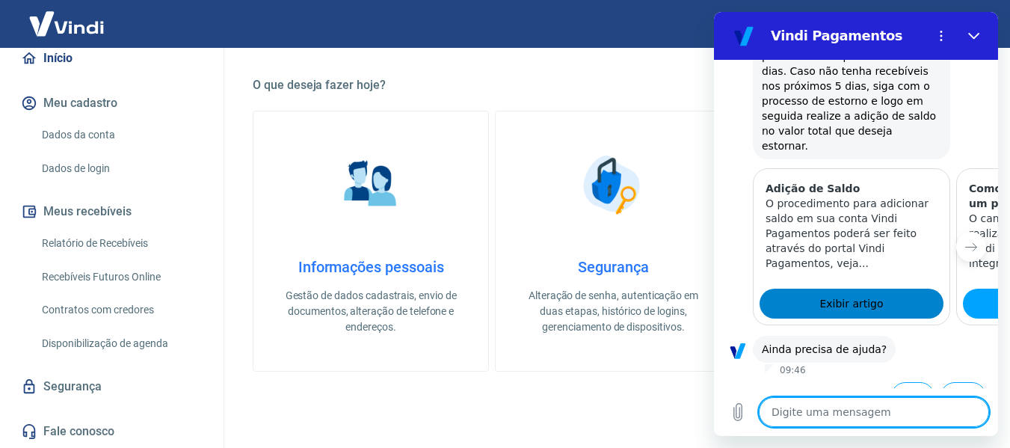
scroll to position [946, 0]
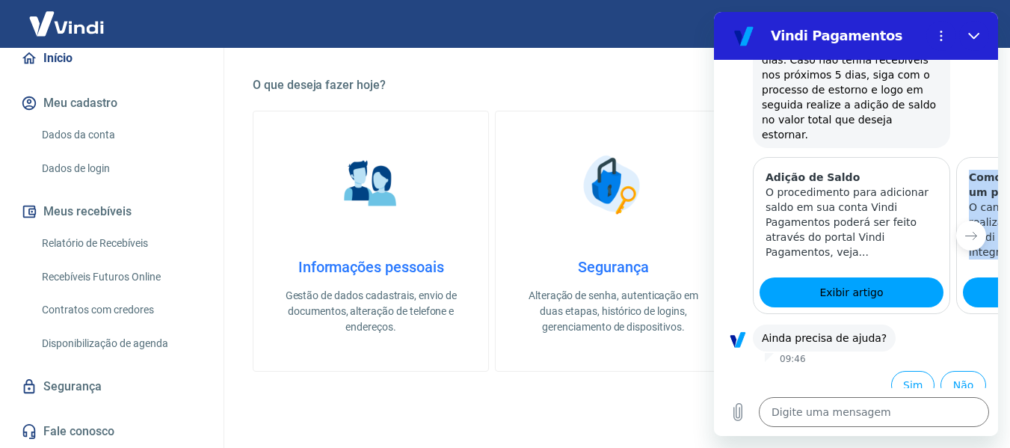
drag, startPoint x: 946, startPoint y: 293, endPoint x: 913, endPoint y: 295, distance: 32.9
click at [913, 295] on div "Adição de Saldo O procedimento para adicionar saldo em sua conta Vindi Pagament…" at bounding box center [856, 235] width 284 height 157
click at [964, 230] on button "Próximo item" at bounding box center [971, 236] width 30 height 30
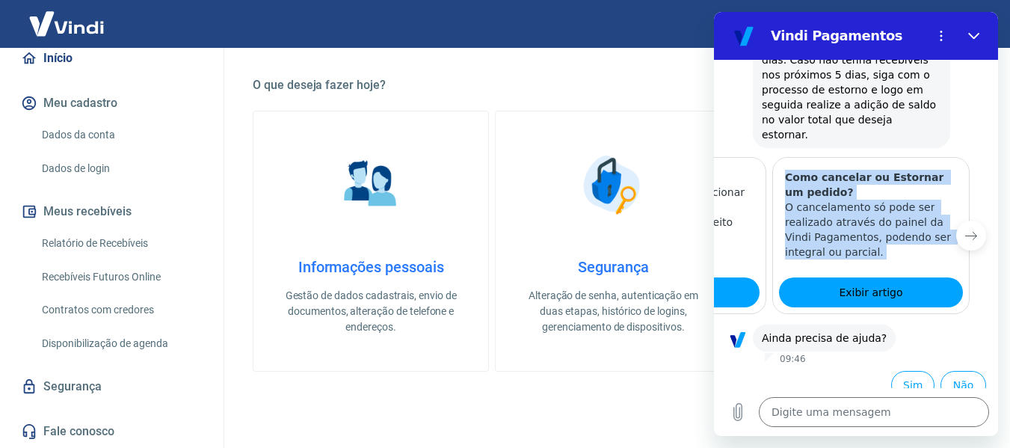
scroll to position [0, 185]
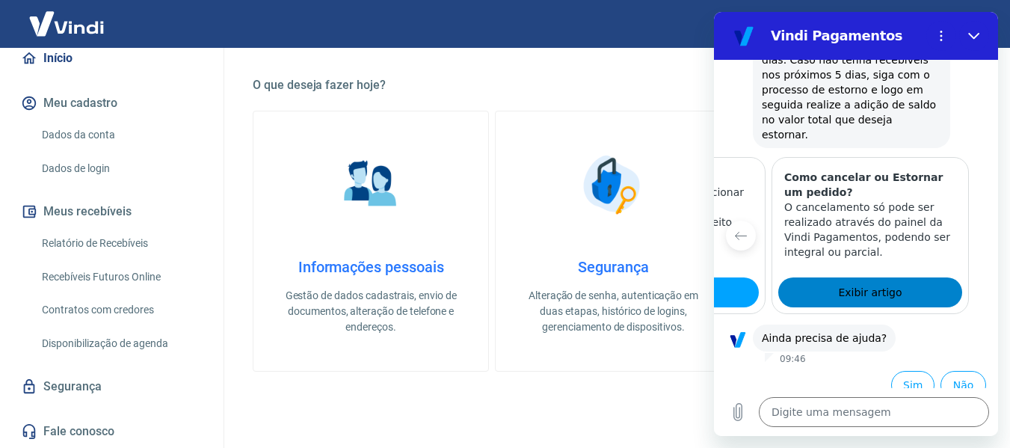
click at [876, 283] on span "Exibir artigo" at bounding box center [870, 292] width 64 height 18
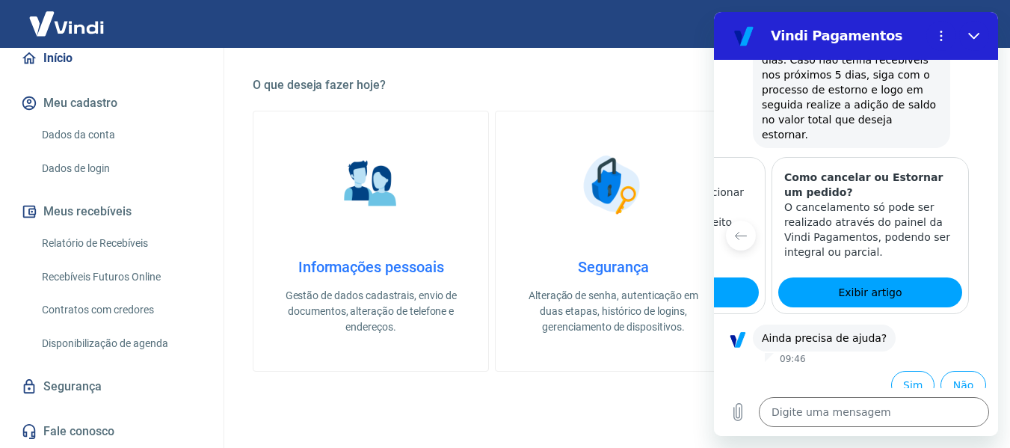
type textarea "x"
